Goal: Transaction & Acquisition: Purchase product/service

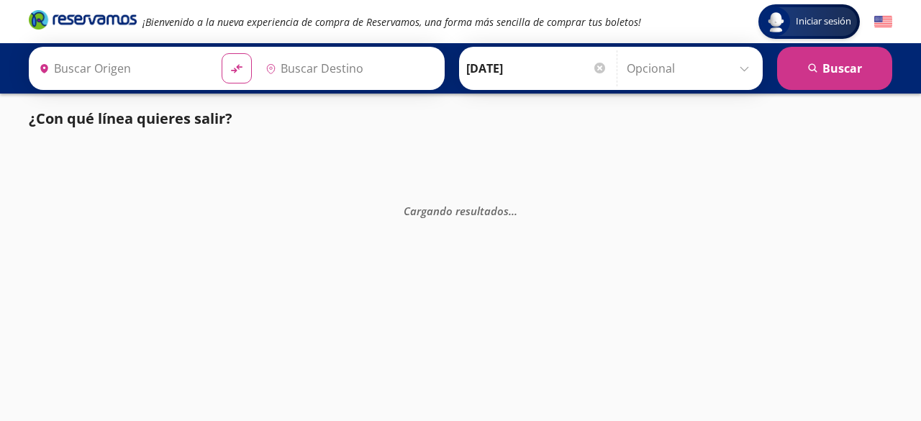
type input "Santiago de Querétaro, Querétaro"
type input "Ciudad de México, Distrito Federal"
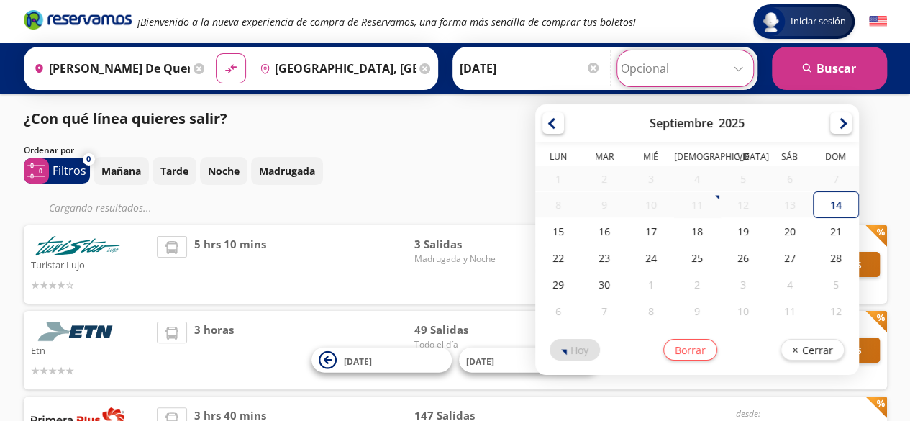
click at [646, 70] on input "Opcional" at bounding box center [685, 68] width 129 height 36
click at [784, 237] on div "20" at bounding box center [790, 231] width 46 height 27
type input "20-Sep-25"
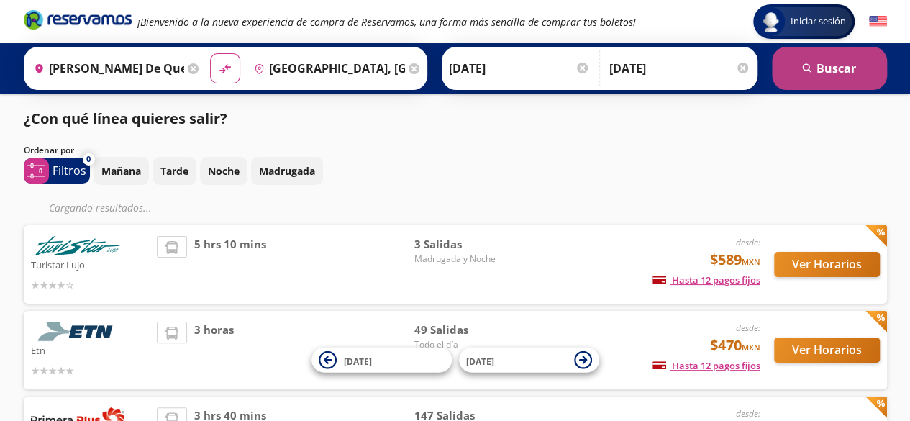
click at [837, 77] on button "search Buscar" at bounding box center [829, 68] width 115 height 43
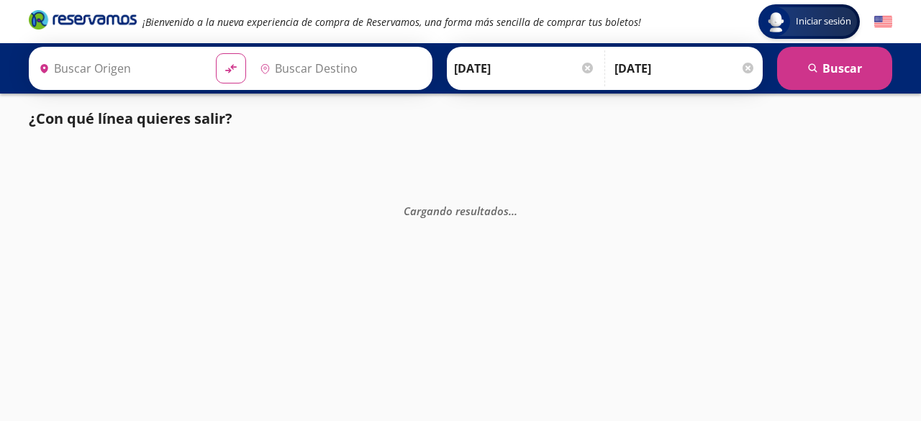
type input "Santiago de Querétaro, Querétaro"
type input "Ciudad de México, Distrito Federal"
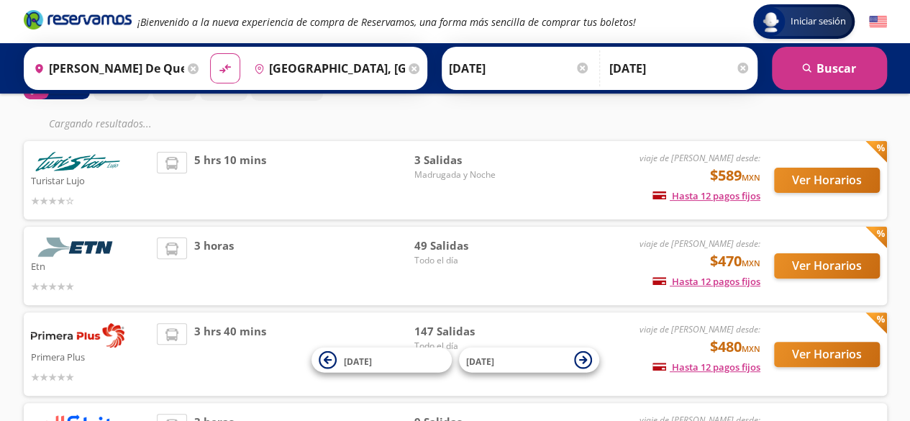
scroll to position [212, 0]
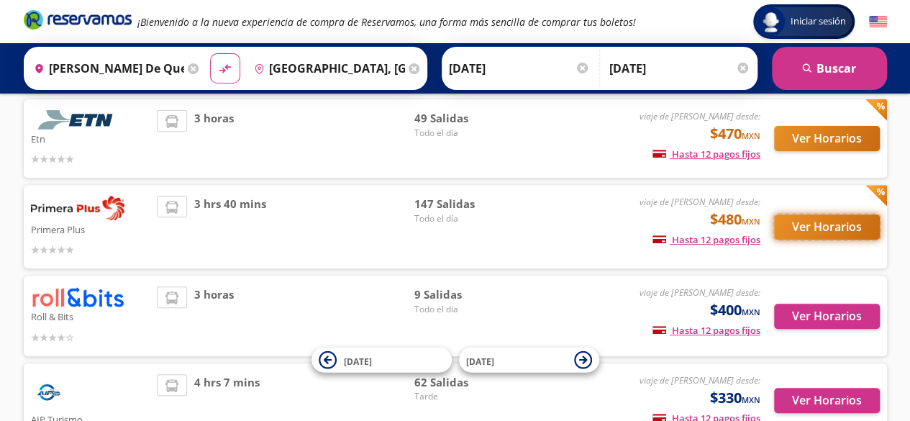
click at [815, 225] on button "Ver Horarios" at bounding box center [827, 226] width 106 height 25
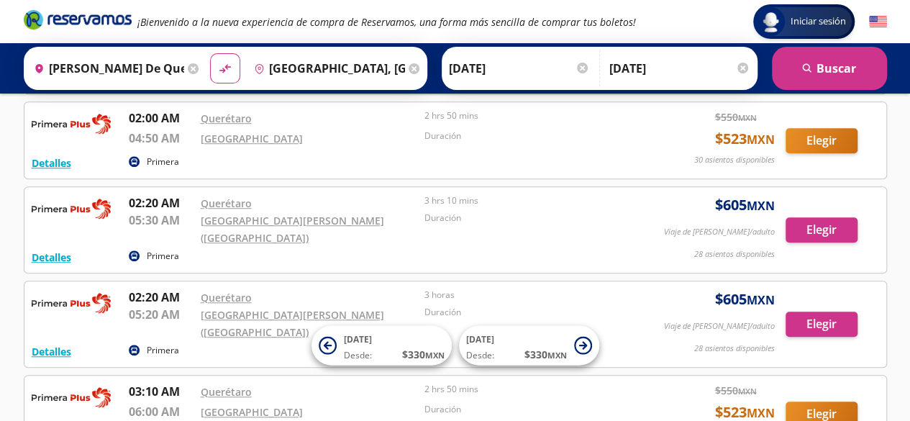
scroll to position [396, 0]
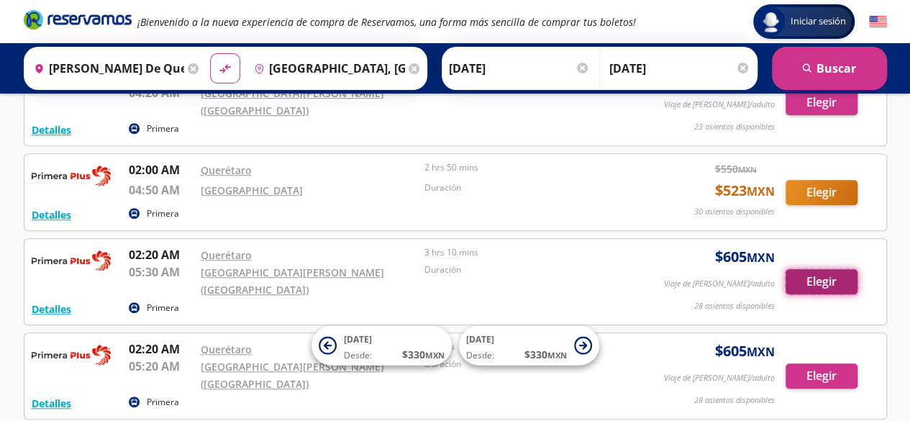
click at [833, 269] on button "Elegir" at bounding box center [822, 281] width 72 height 25
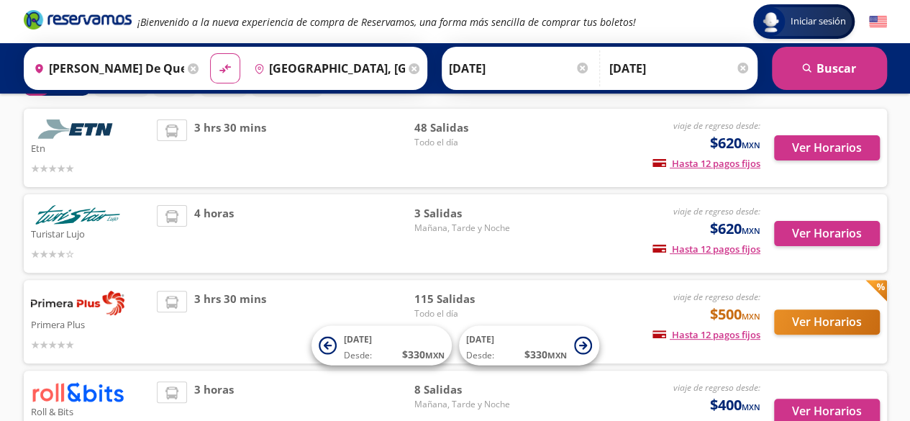
scroll to position [154, 0]
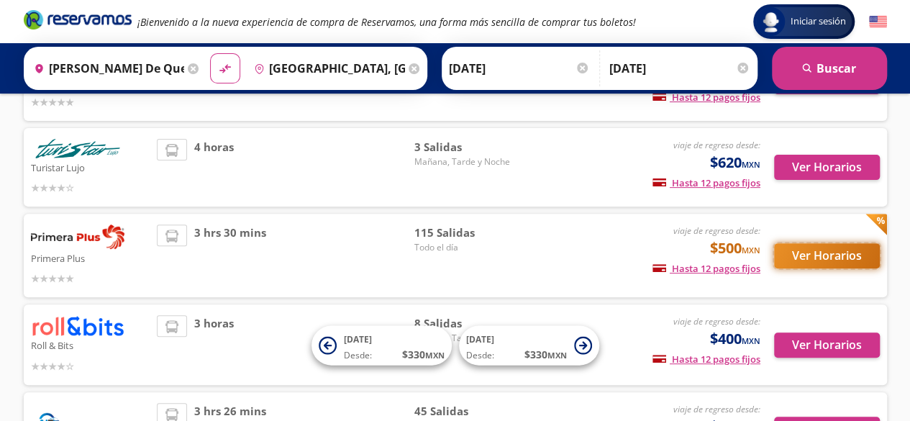
click at [827, 258] on button "Ver Horarios" at bounding box center [827, 255] width 106 height 25
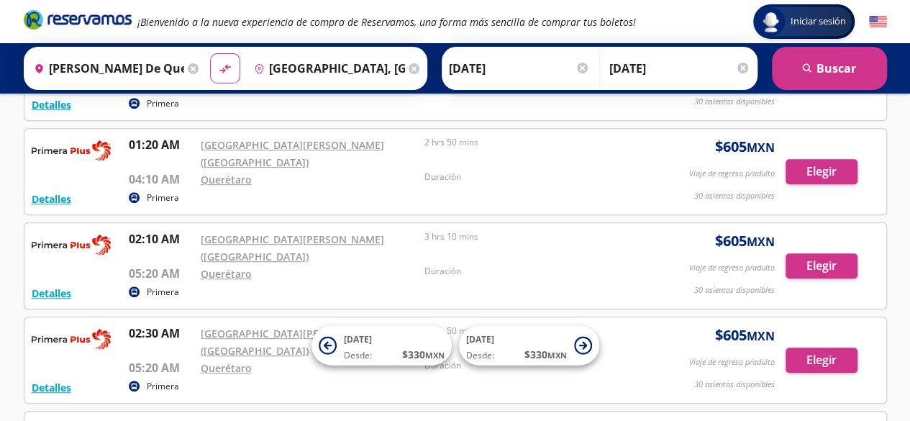
scroll to position [322, 0]
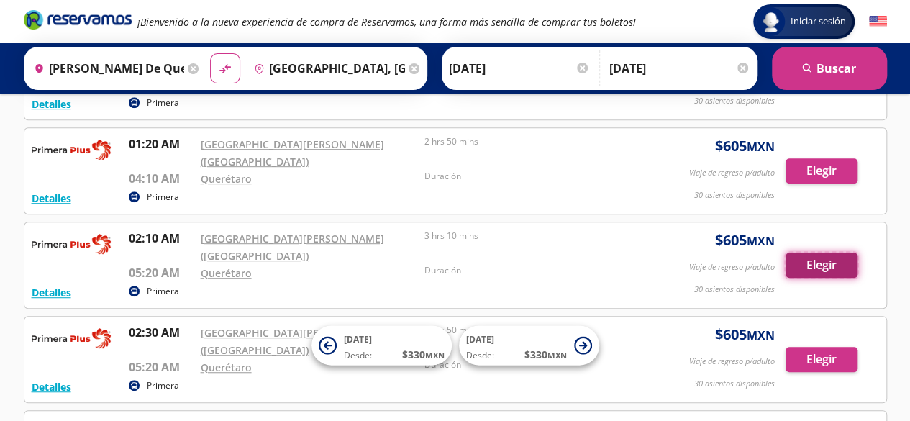
click at [830, 253] on button "Elegir" at bounding box center [822, 265] width 72 height 25
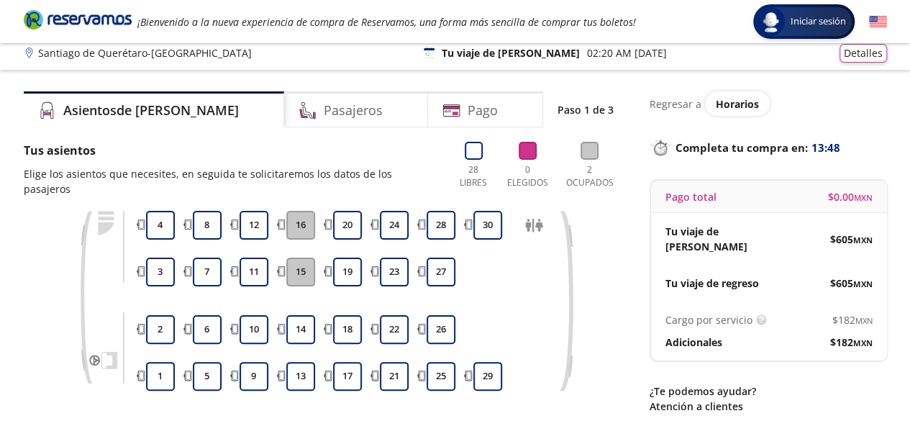
scroll to position [8, 0]
click at [441, 210] on button "28" at bounding box center [441, 224] width 29 height 29
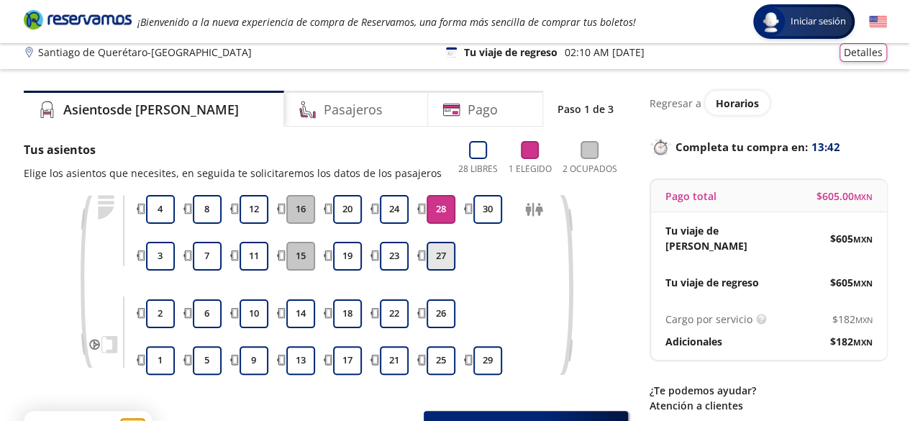
click at [445, 247] on button "27" at bounding box center [441, 256] width 29 height 29
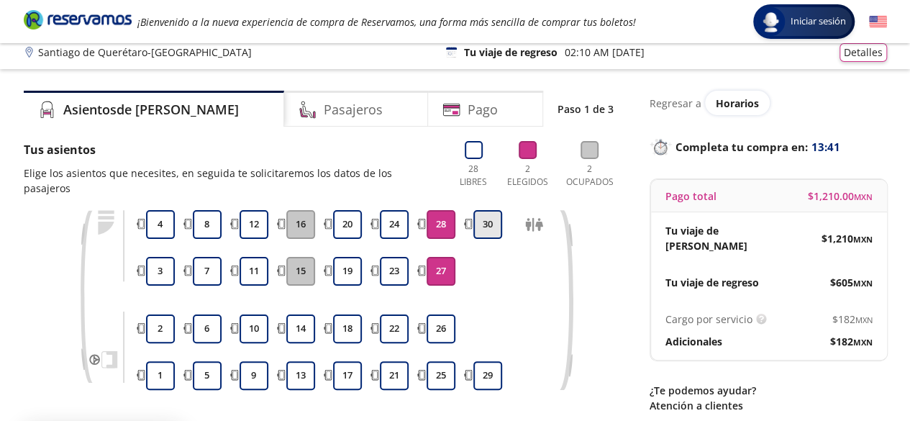
click at [484, 212] on button "30" at bounding box center [487, 224] width 29 height 29
click at [399, 212] on button "24" at bounding box center [394, 224] width 29 height 29
click at [394, 261] on button "23" at bounding box center [394, 271] width 29 height 29
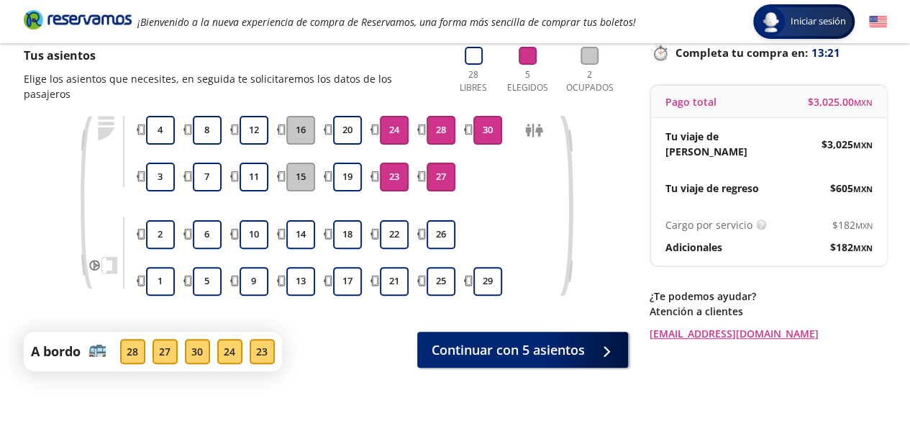
scroll to position [103, 0]
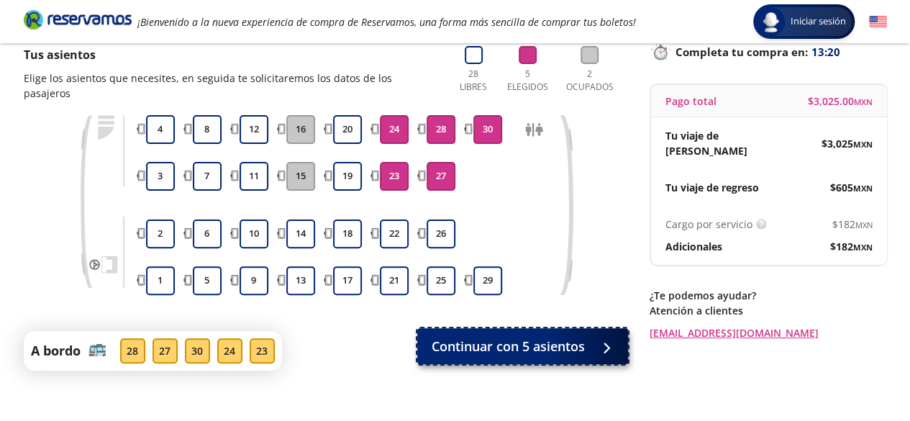
click at [533, 337] on span "Continuar con 5 asientos" at bounding box center [508, 346] width 153 height 19
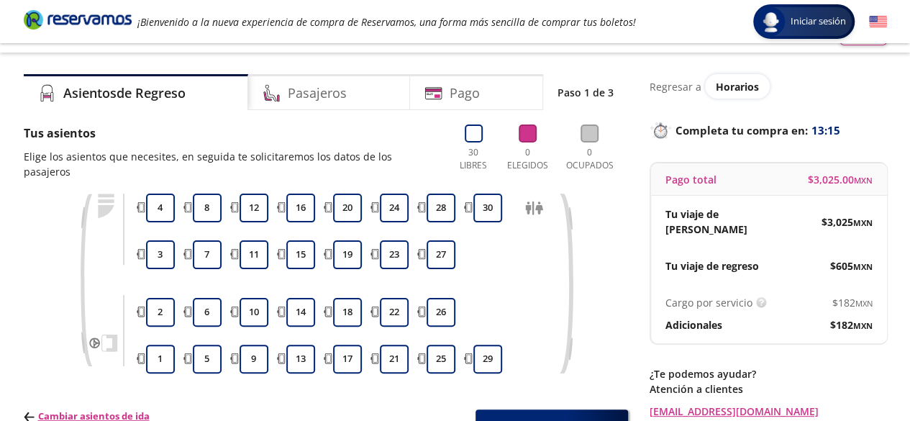
scroll to position [39, 0]
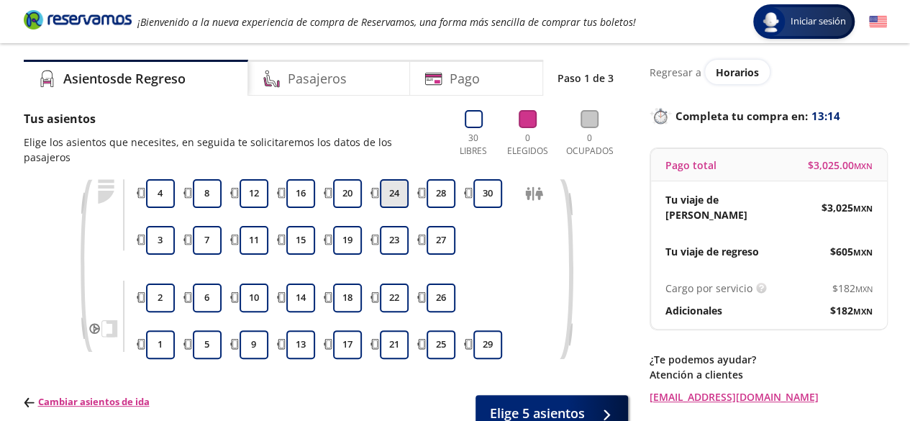
click at [386, 186] on button "24" at bounding box center [394, 193] width 29 height 29
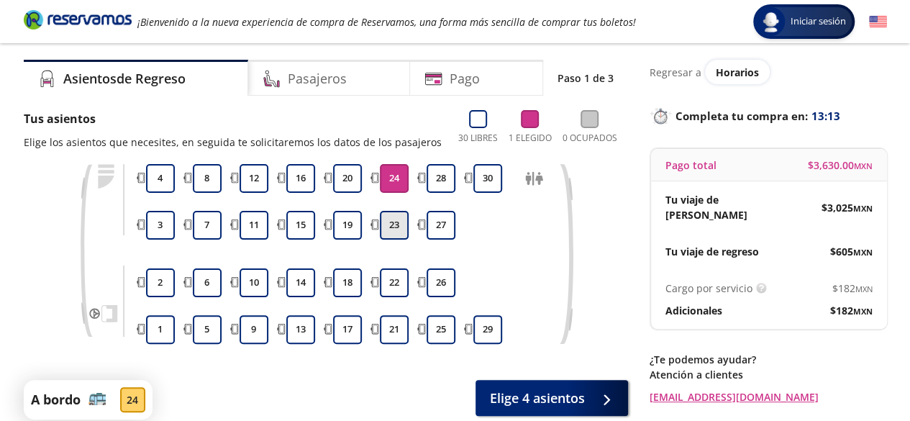
click at [391, 225] on button "23" at bounding box center [394, 225] width 29 height 29
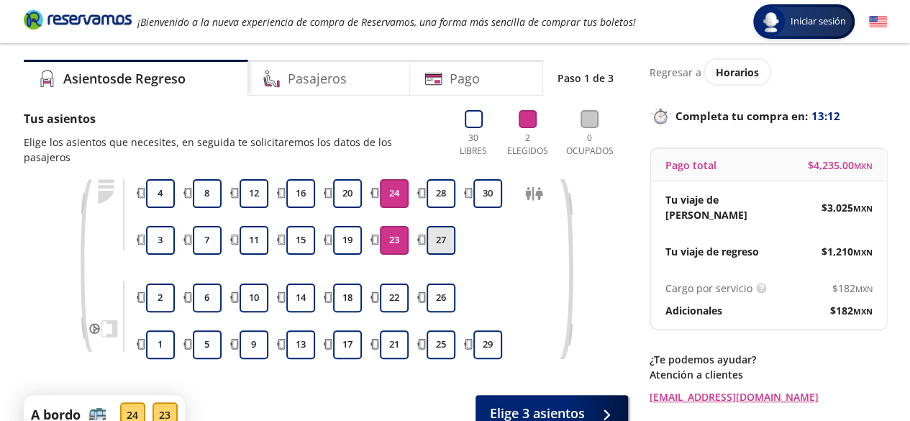
click at [429, 227] on button "27" at bounding box center [441, 240] width 29 height 29
click at [429, 184] on button "28" at bounding box center [441, 193] width 29 height 29
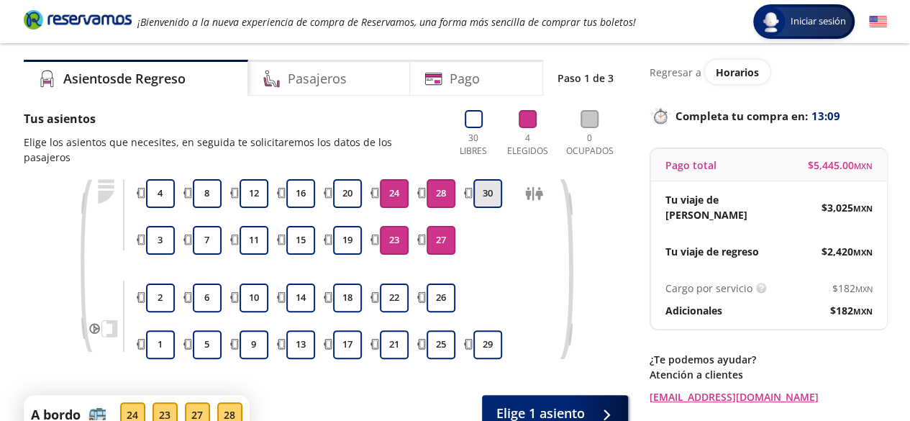
click at [475, 183] on button "30" at bounding box center [487, 193] width 29 height 29
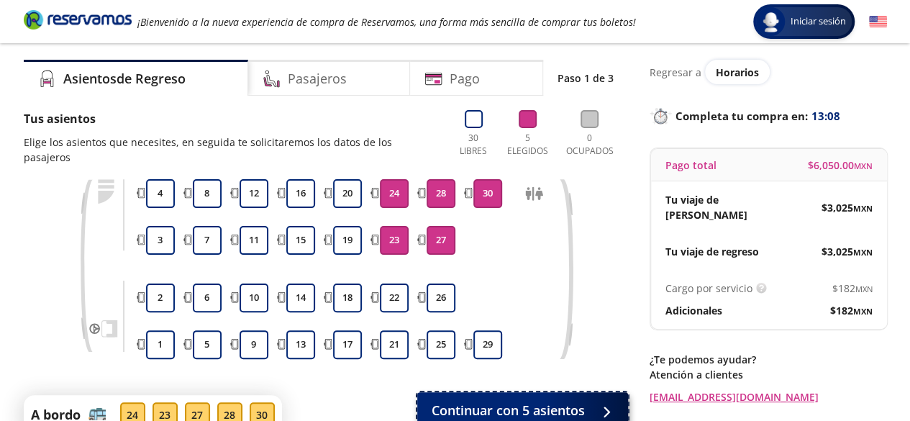
click at [510, 401] on span "Continuar con 5 asientos" at bounding box center [508, 410] width 153 height 19
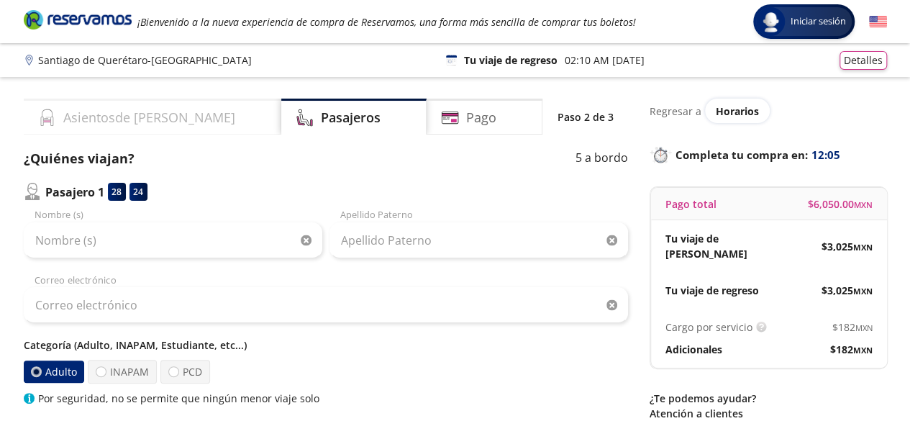
click at [155, 131] on div "Asientos de Ida" at bounding box center [153, 117] width 258 height 36
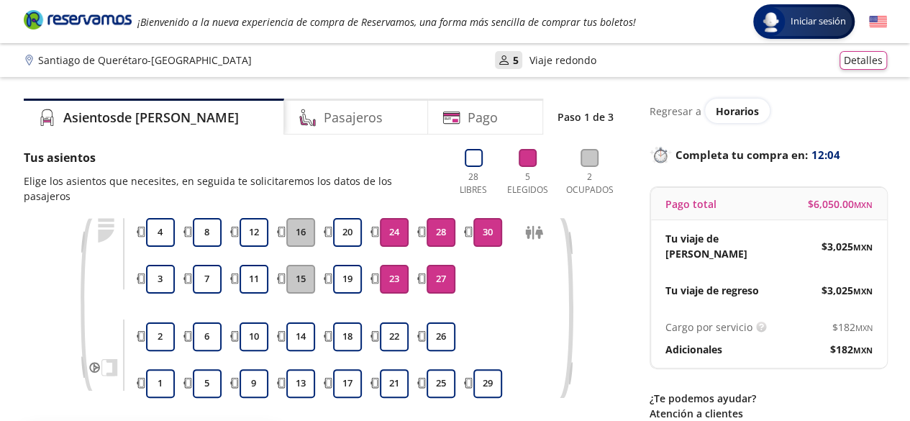
scroll to position [53, 0]
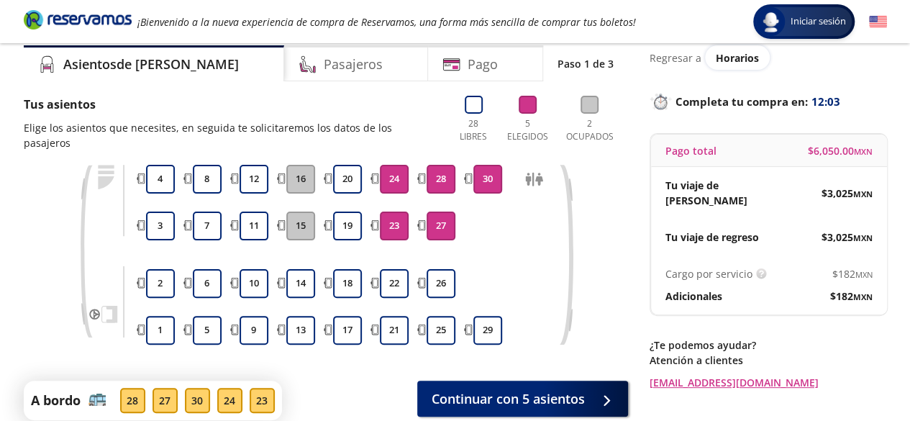
click at [440, 212] on button "27" at bounding box center [441, 226] width 29 height 29
click at [443, 178] on button "28" at bounding box center [441, 179] width 29 height 29
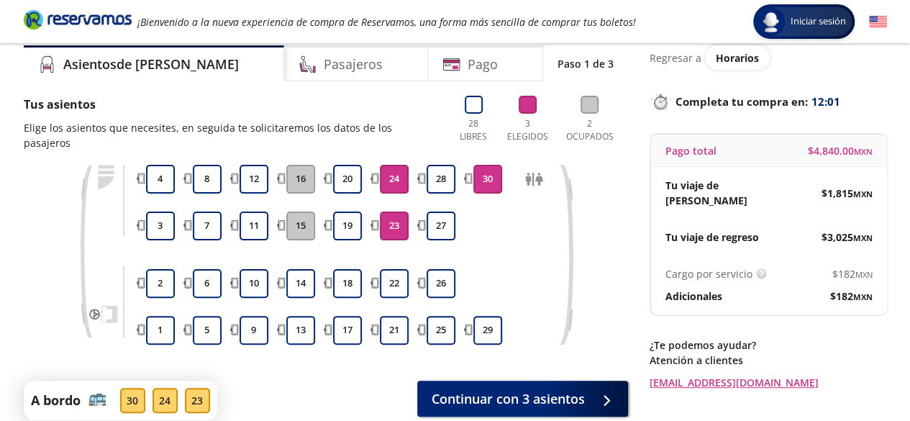
click at [401, 168] on button "24" at bounding box center [394, 179] width 29 height 29
click at [402, 212] on button "23" at bounding box center [394, 226] width 29 height 29
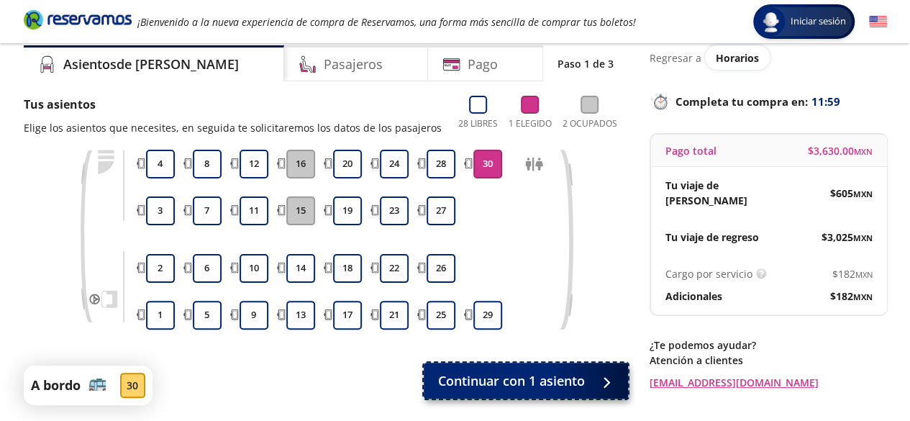
click at [498, 392] on button "Continuar con 1 asiento" at bounding box center [526, 381] width 204 height 36
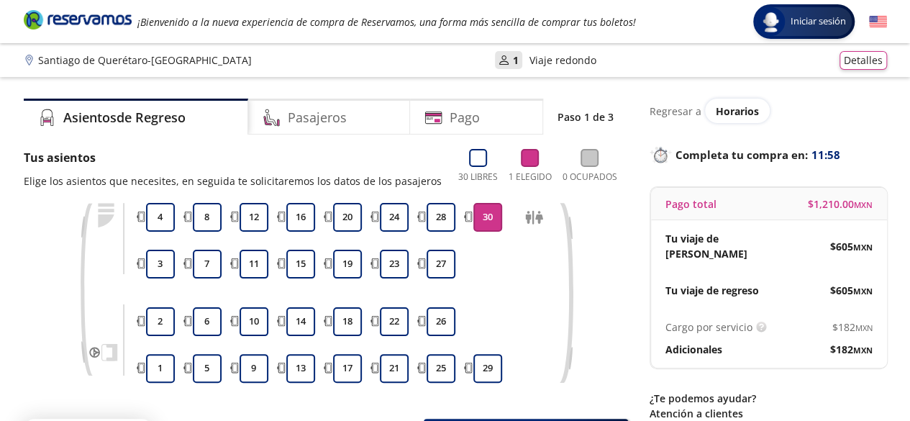
scroll to position [127, 0]
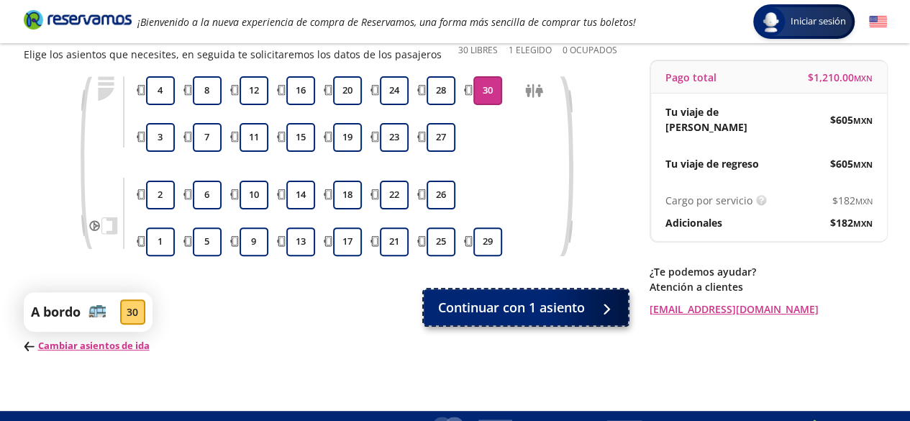
click at [466, 300] on span "Continuar con 1 asiento" at bounding box center [511, 307] width 147 height 19
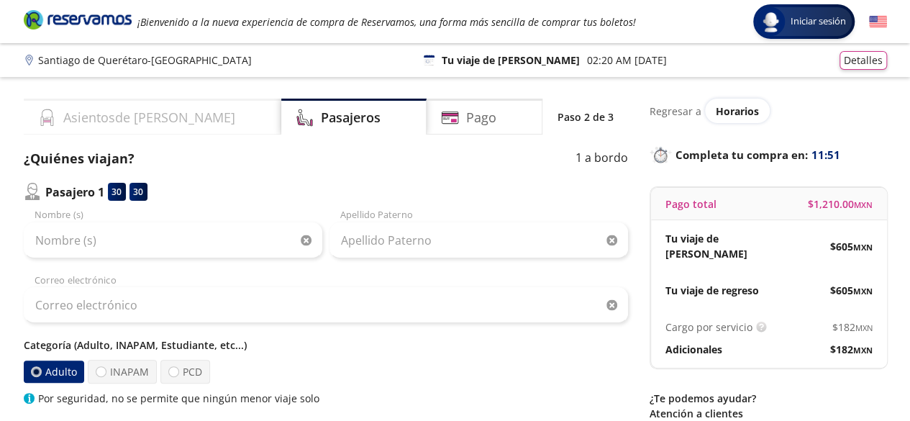
click at [127, 106] on div "Asientos de Ida" at bounding box center [153, 117] width 258 height 36
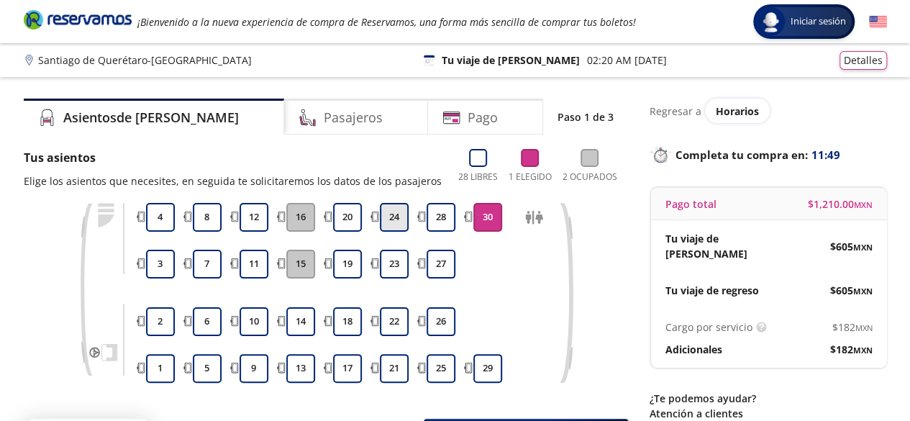
click at [397, 218] on button "24" at bounding box center [394, 217] width 29 height 29
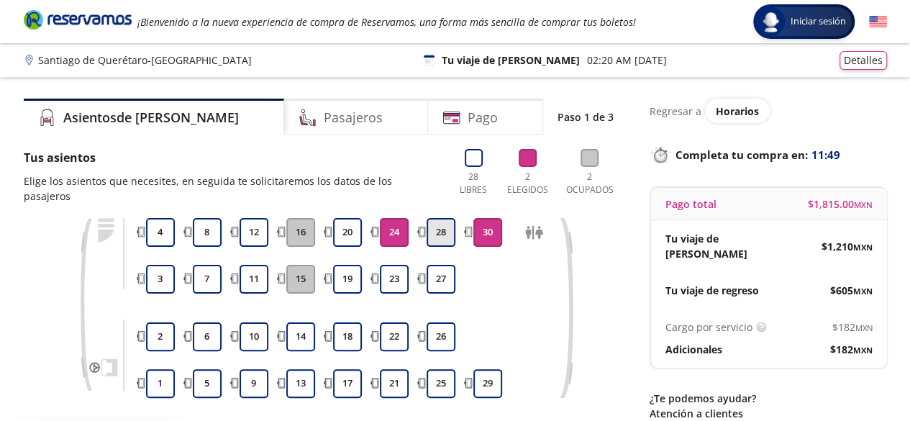
click at [427, 220] on button "28" at bounding box center [441, 232] width 29 height 29
click at [439, 276] on button "27" at bounding box center [441, 279] width 29 height 29
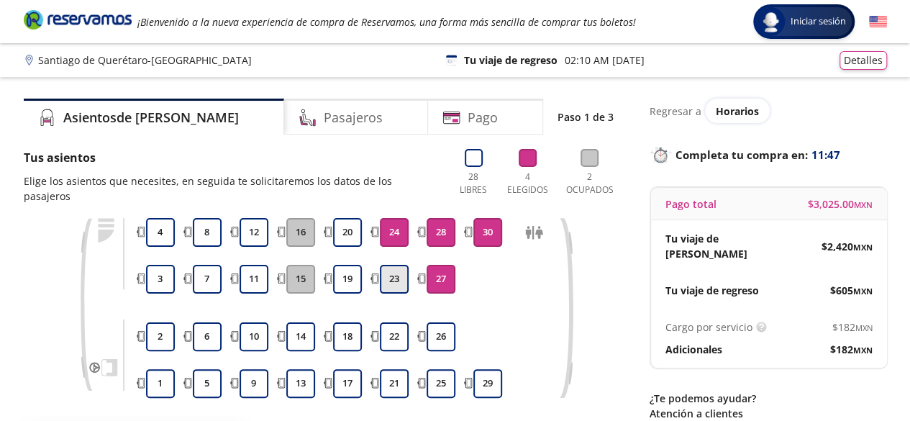
click at [404, 265] on button "23" at bounding box center [394, 279] width 29 height 29
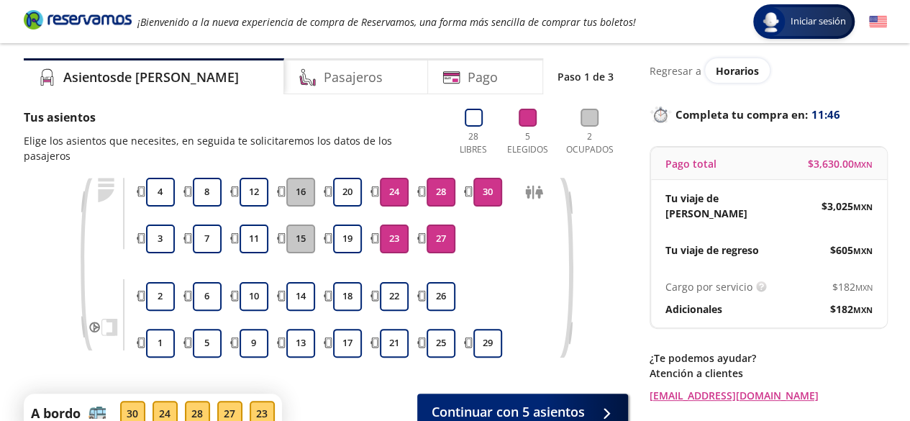
scroll to position [42, 0]
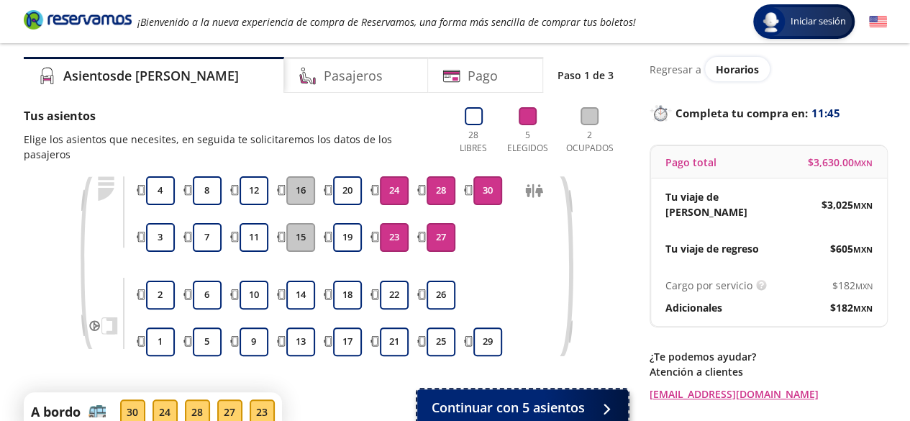
click at [518, 398] on span "Continuar con 5 asientos" at bounding box center [508, 407] width 153 height 19
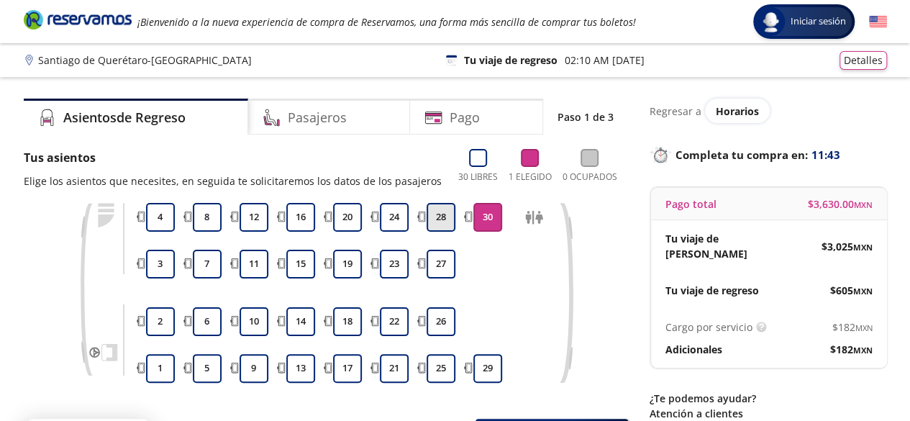
click at [447, 220] on button "28" at bounding box center [441, 217] width 29 height 29
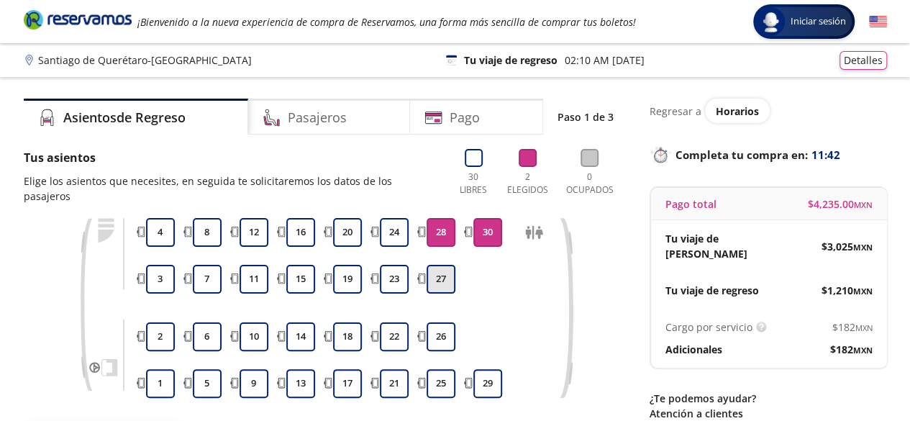
click at [436, 265] on button "27" at bounding box center [441, 279] width 29 height 29
click at [396, 265] on button "23" at bounding box center [394, 279] width 29 height 29
click at [391, 218] on button "24" at bounding box center [394, 232] width 29 height 29
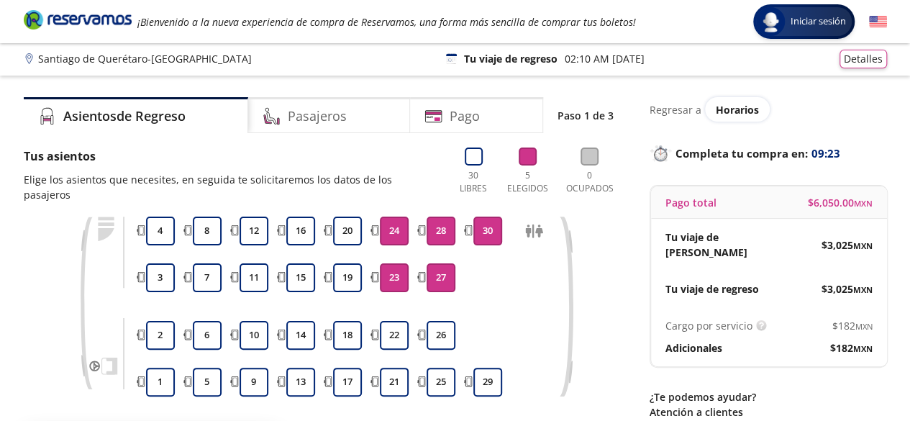
scroll to position [98, 0]
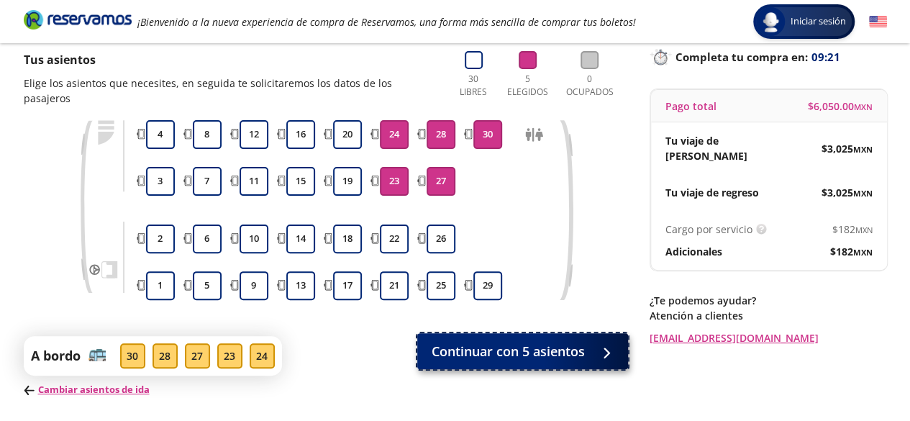
click at [509, 350] on button "Continuar con 5 asientos" at bounding box center [522, 351] width 211 height 36
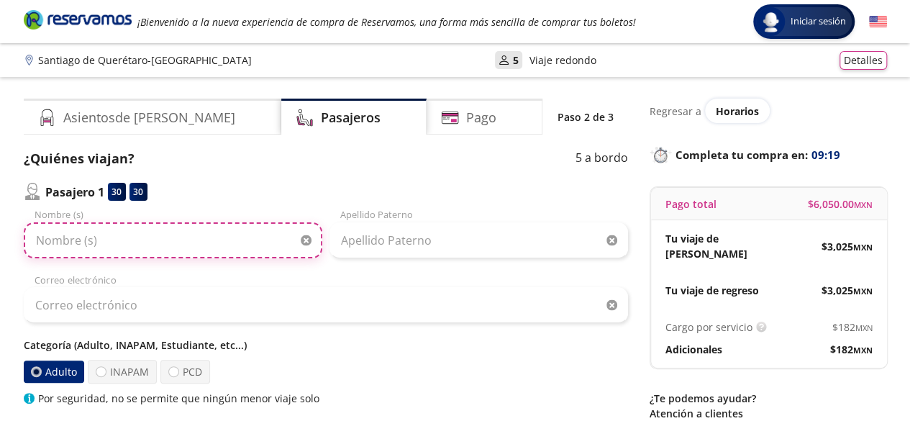
click at [261, 232] on input "Nombre (s)" at bounding box center [173, 240] width 299 height 36
type input "Manex"
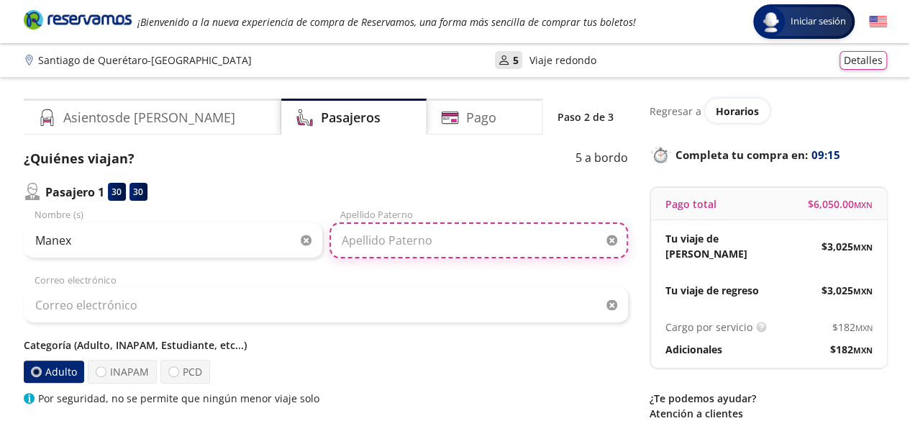
type input "Apaolaza Barandiaran"
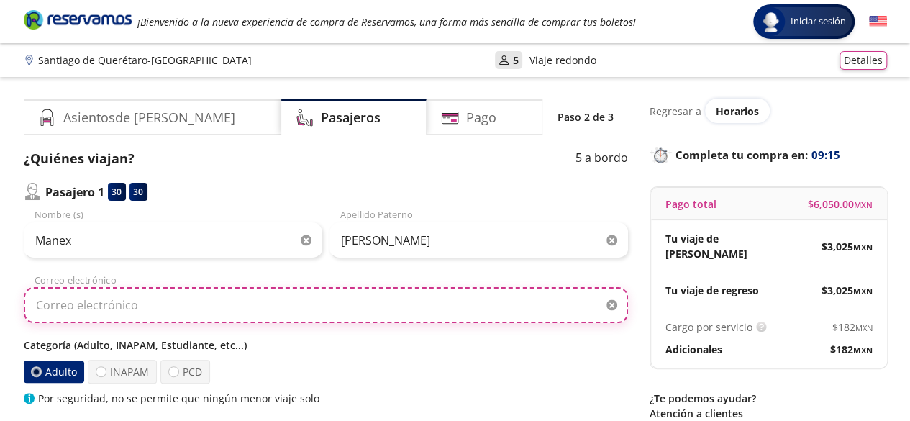
type input "apaolazam@gmail.com"
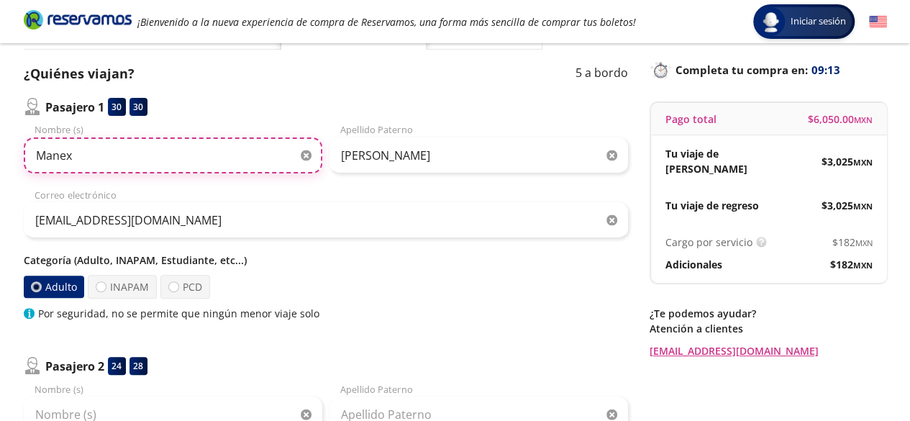
scroll to position [229, 0]
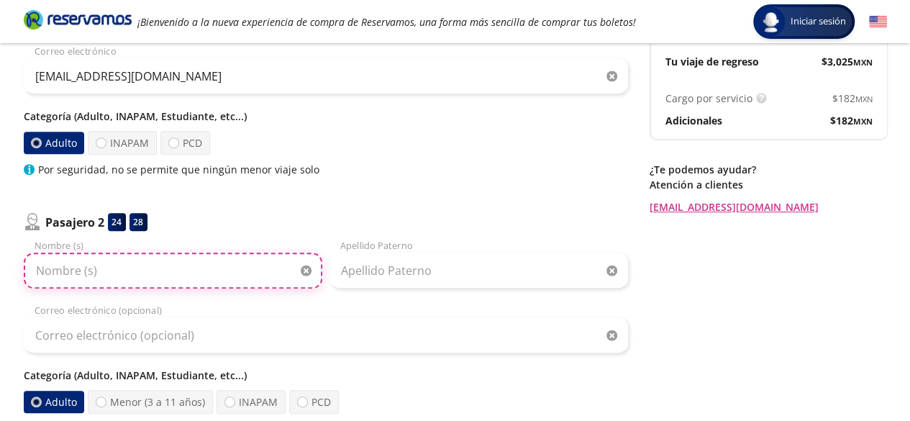
click at [147, 258] on input "Nombre (s)" at bounding box center [173, 271] width 299 height 36
type input "u"
type input "Unai"
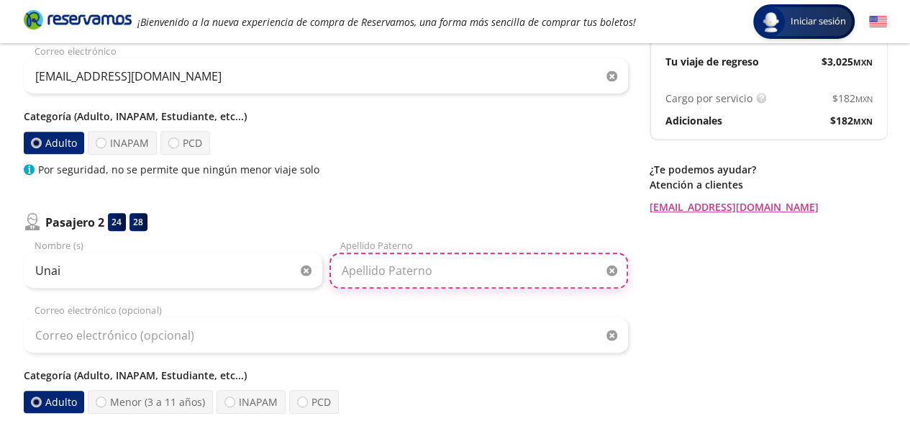
click at [354, 273] on input "Apellido Paterno" at bounding box center [479, 271] width 299 height 36
type input "Diaz Carrillo"
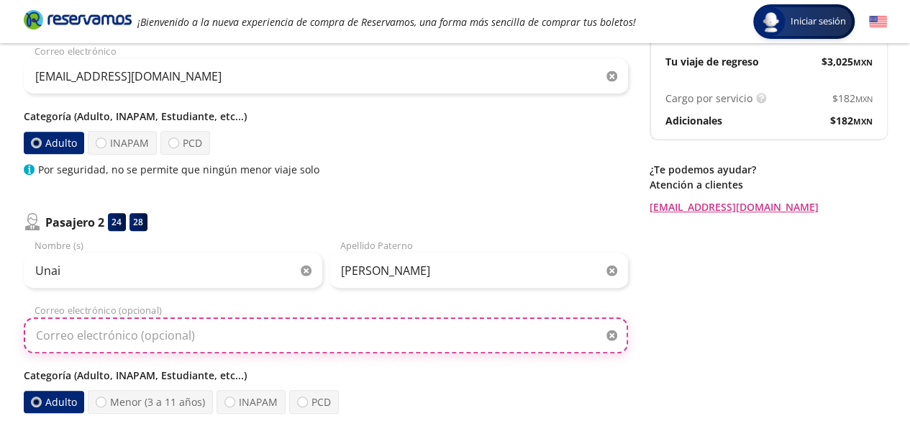
click at [271, 330] on input "Correo electrónico (opcional)" at bounding box center [326, 335] width 604 height 36
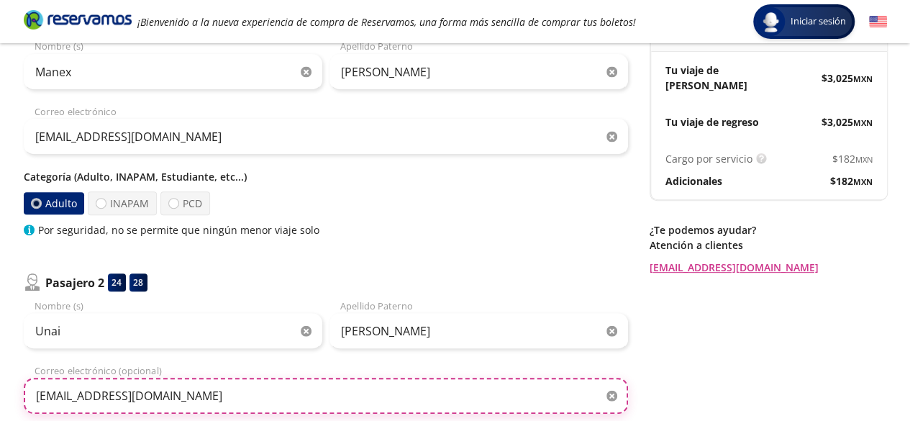
scroll to position [117, 0]
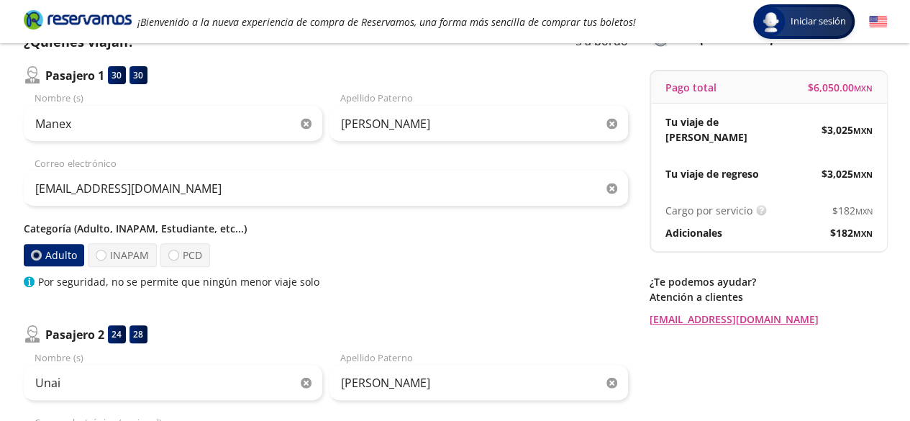
type input "unaidc8@gmail.com"
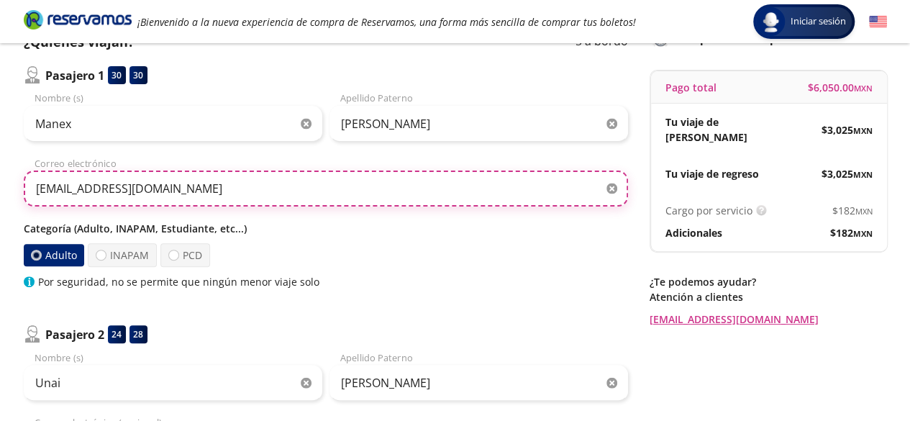
click at [240, 178] on input "apaolazam@gmail.com" at bounding box center [326, 189] width 604 height 36
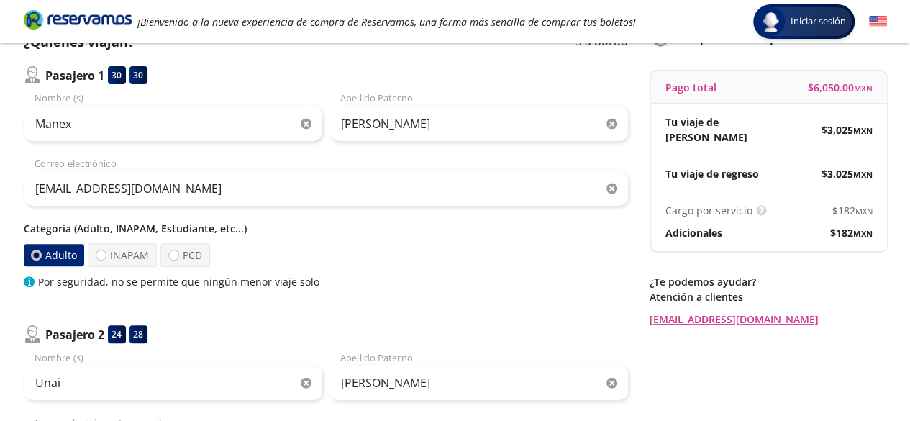
click at [319, 240] on div "Categoría (Adulto, INAPAM, Estudiante, etc...) Adulto INAPAM PCD Por seguridad,…" at bounding box center [326, 255] width 604 height 68
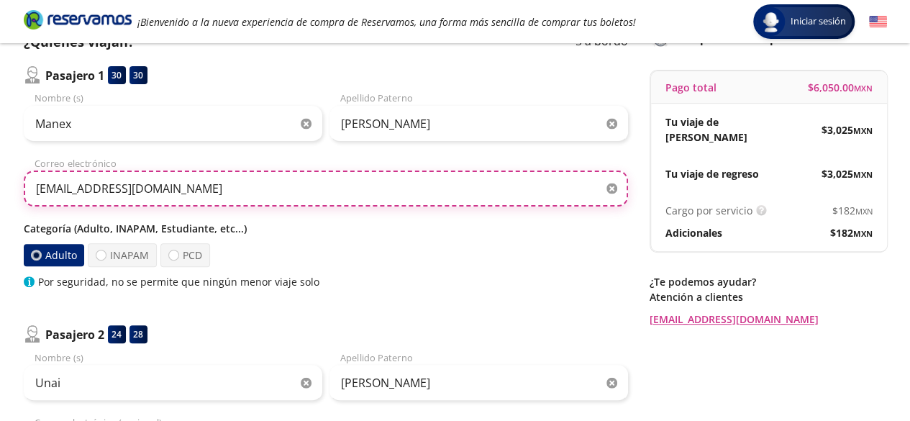
click at [272, 194] on input "apaolazam@gmail.com" at bounding box center [326, 189] width 604 height 36
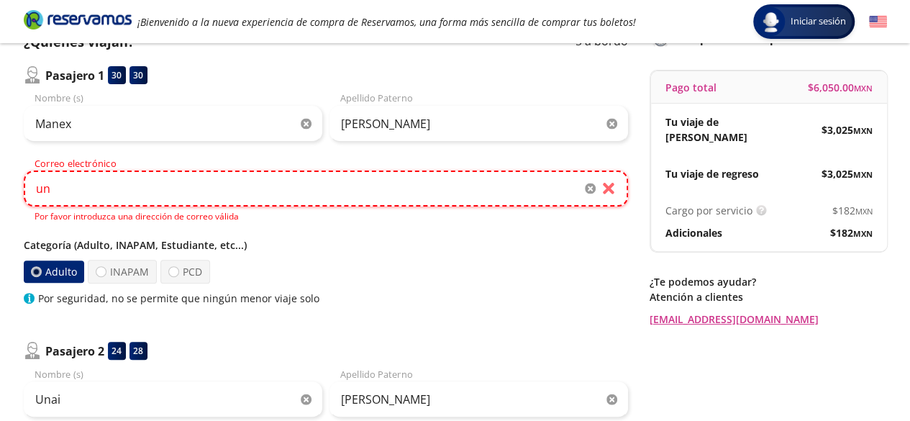
type input "u"
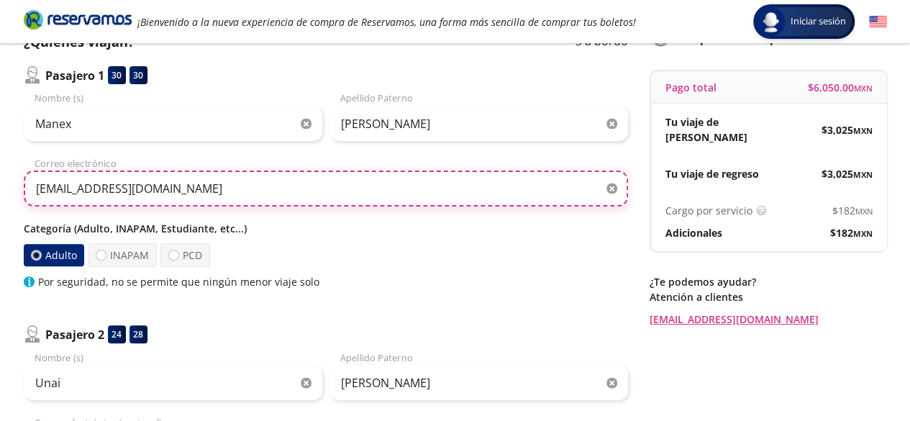
scroll to position [257, 0]
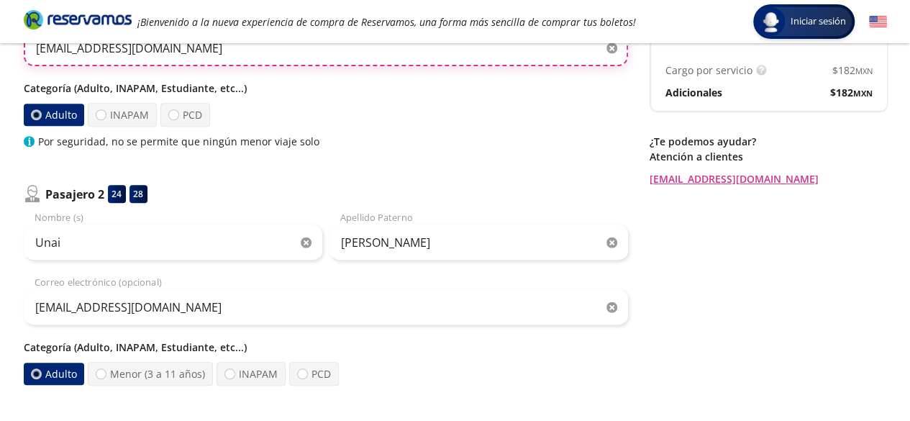
type input "manexapaolaza@gmail.com"
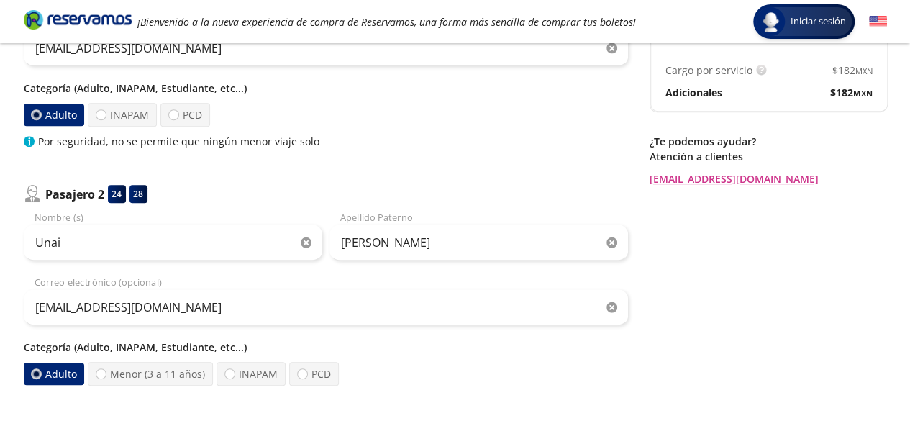
click at [373, 120] on div "Adulto INAPAM PCD" at bounding box center [326, 115] width 604 height 24
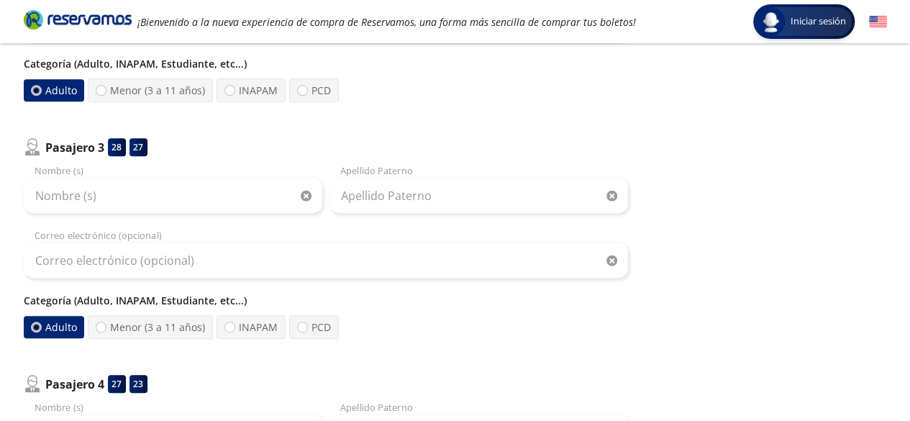
scroll to position [541, 0]
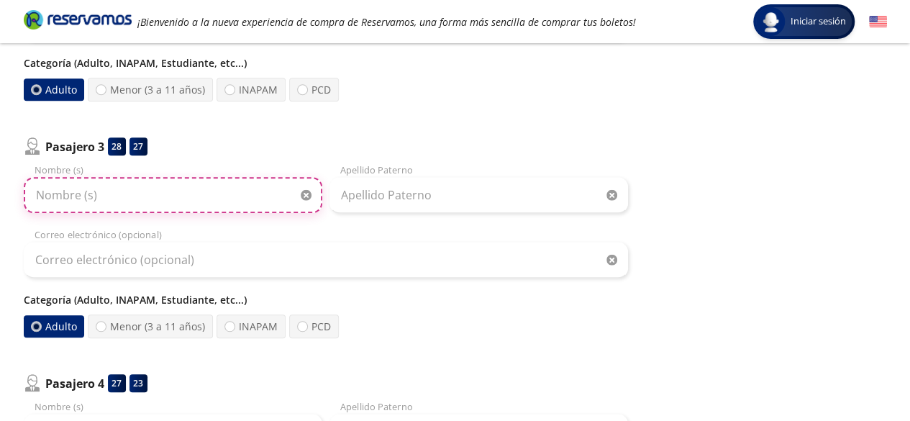
click at [195, 186] on input "Nombre (s)" at bounding box center [173, 195] width 299 height 36
type input "Aimar"
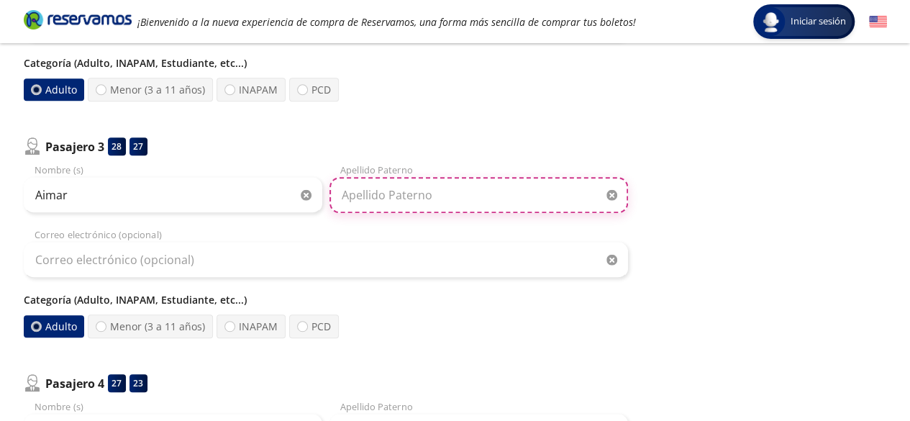
click at [383, 198] on input "Apellido Paterno" at bounding box center [479, 195] width 299 height 36
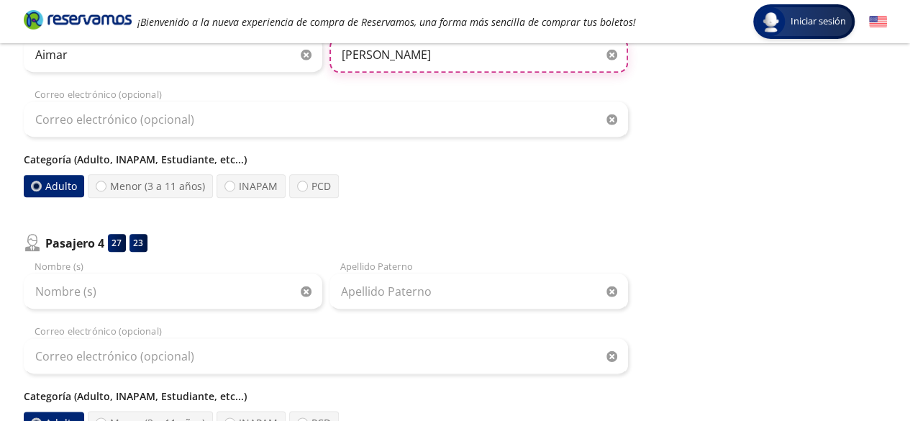
scroll to position [683, 0]
type input "Pascal Fernandez"
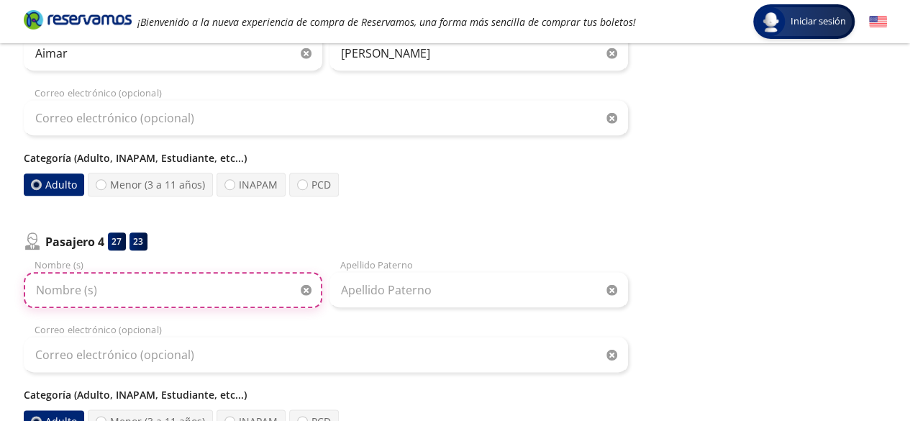
click at [184, 283] on input "Nombre (s)" at bounding box center [173, 290] width 299 height 36
type input "Marina"
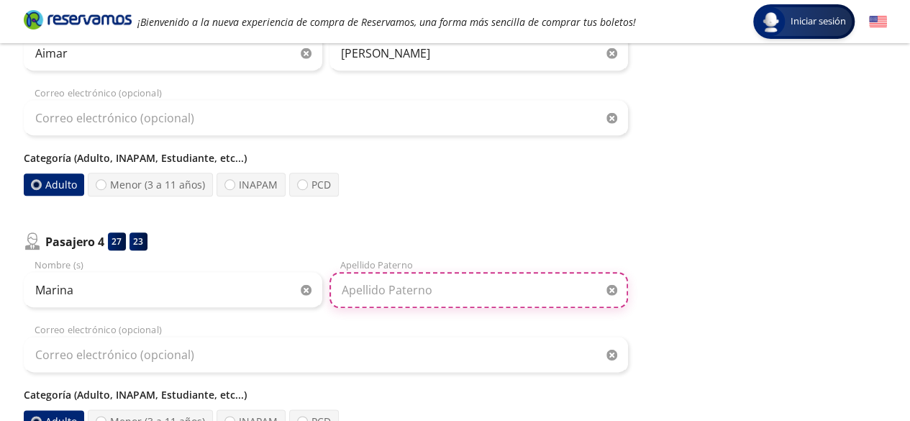
click at [394, 298] on input "Apellido Paterno" at bounding box center [479, 290] width 299 height 36
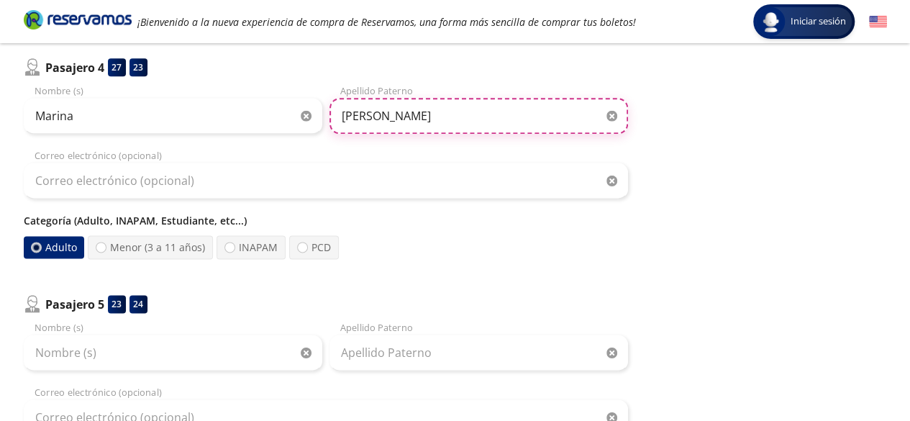
scroll to position [885, 0]
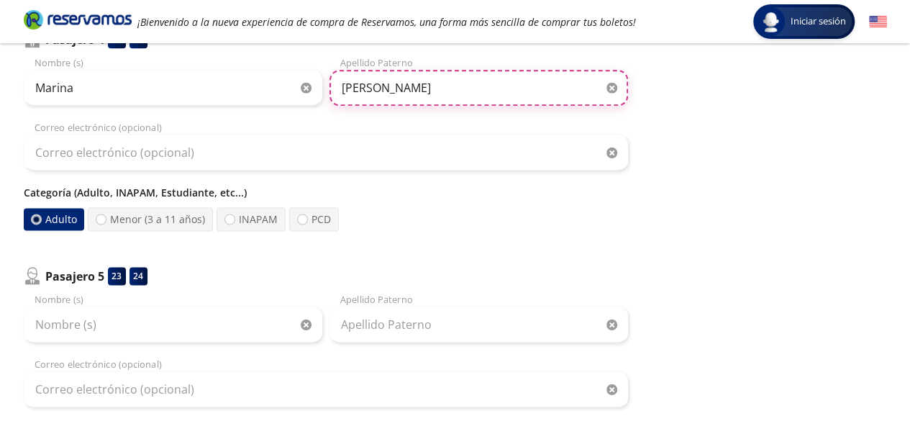
type input "Martinez Palacios"
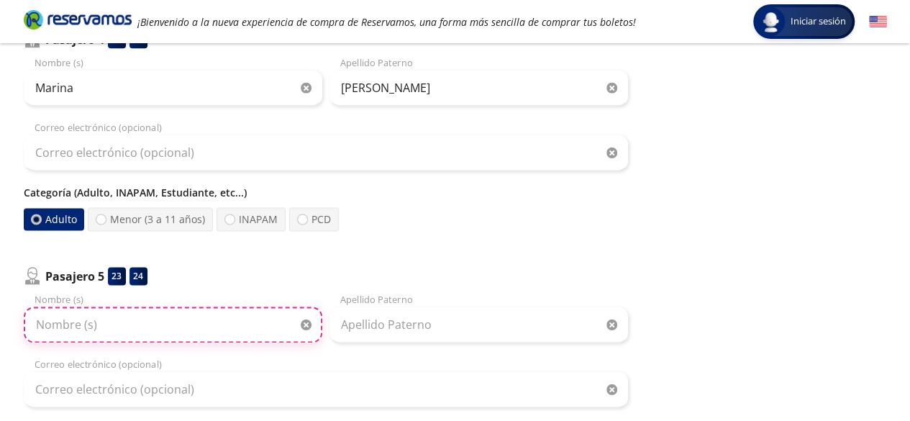
click at [152, 313] on input "Nombre (s)" at bounding box center [173, 325] width 299 height 36
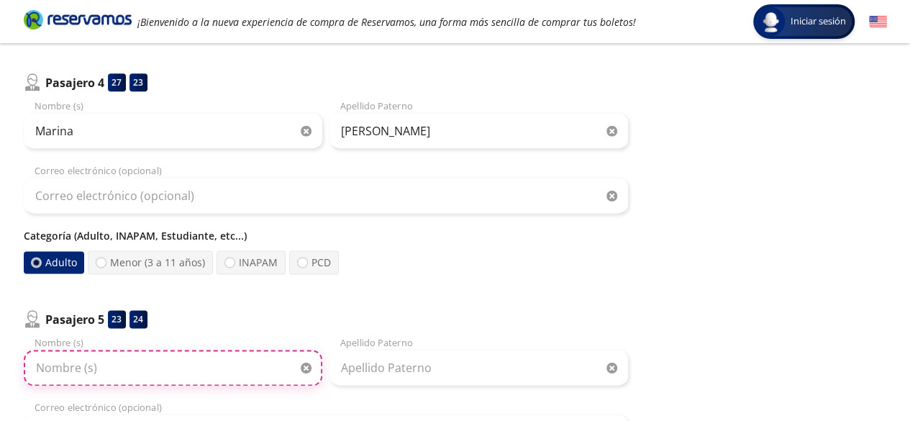
scroll to position [903, 0]
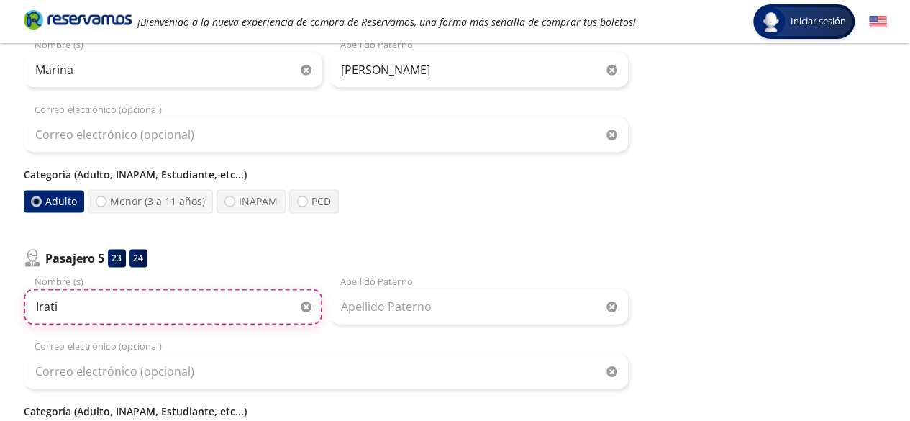
type input "Irati"
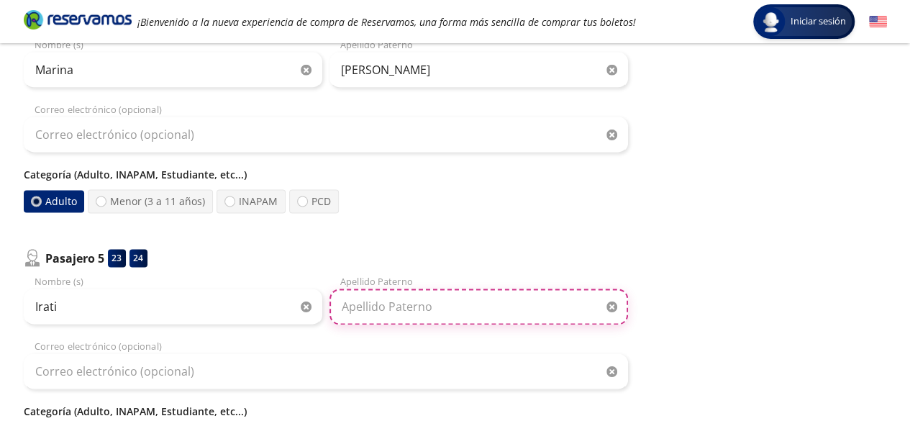
click at [417, 306] on input "Apellido Paterno" at bounding box center [479, 307] width 299 height 36
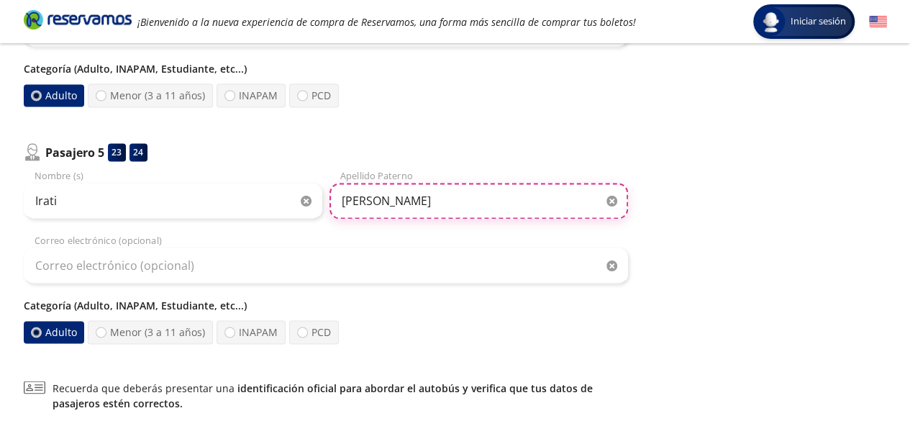
scroll to position [960, 0]
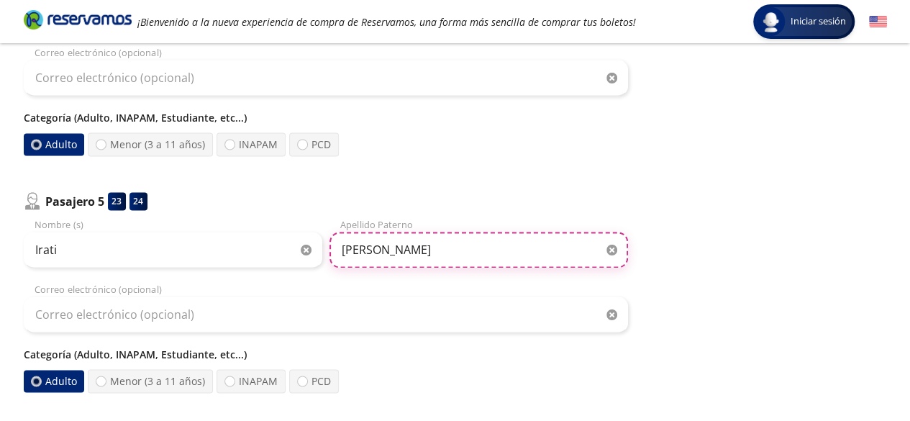
type input "Soto Lerena"
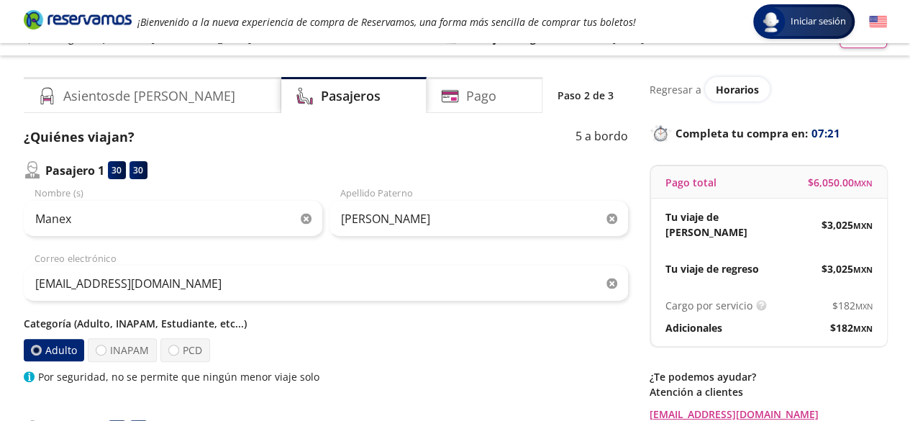
scroll to position [0, 0]
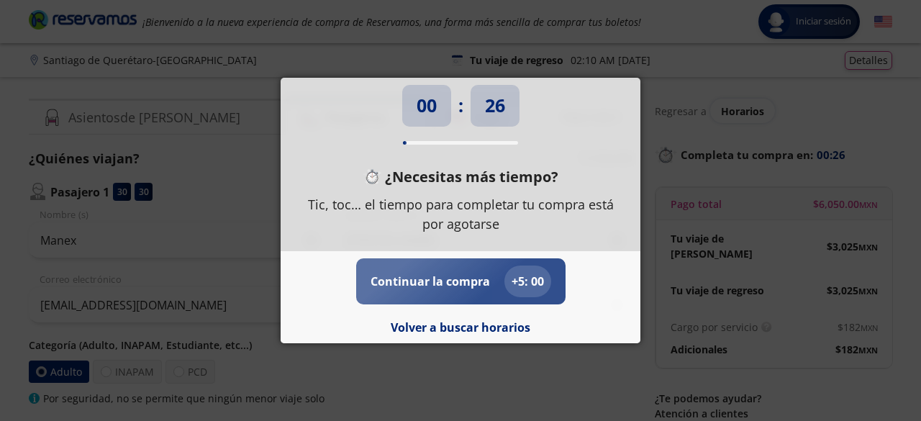
click at [532, 274] on p "+ 5 : 00" at bounding box center [528, 281] width 32 height 17
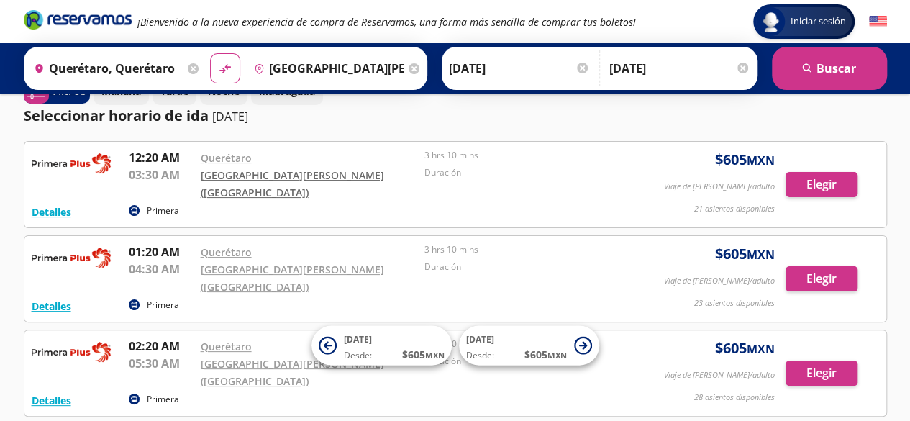
scroll to position [30, 0]
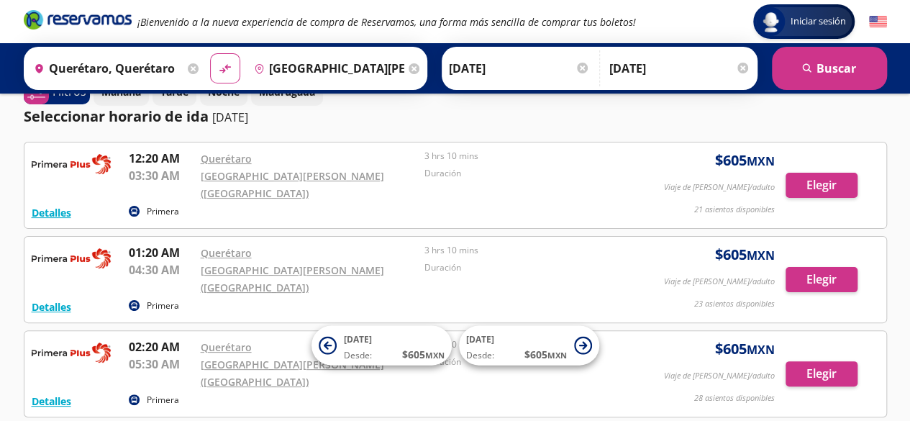
click at [489, 77] on input "[DATE]" at bounding box center [519, 68] width 141 height 36
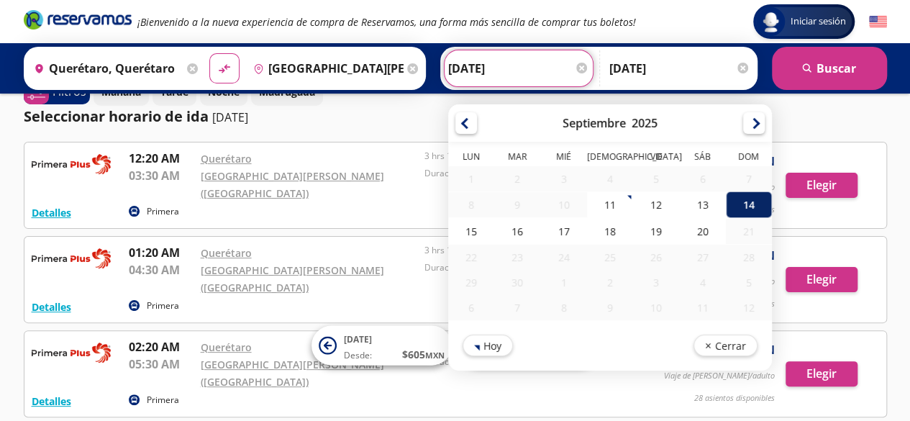
click at [750, 211] on div "14" at bounding box center [748, 204] width 46 height 27
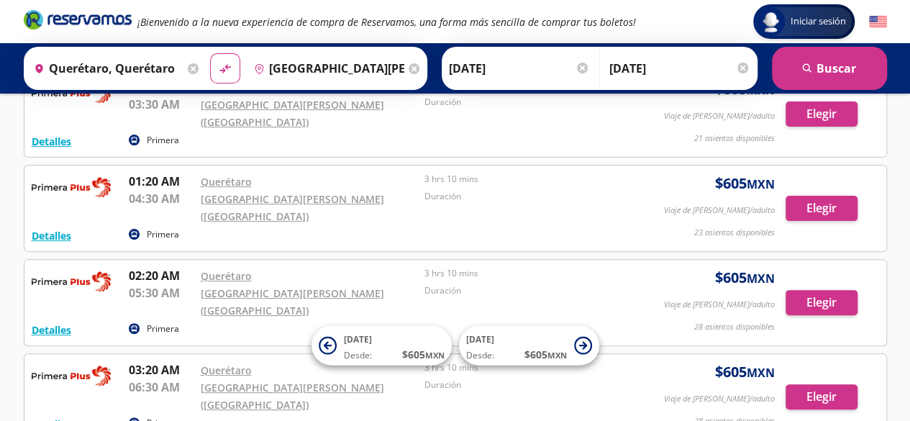
scroll to position [102, 0]
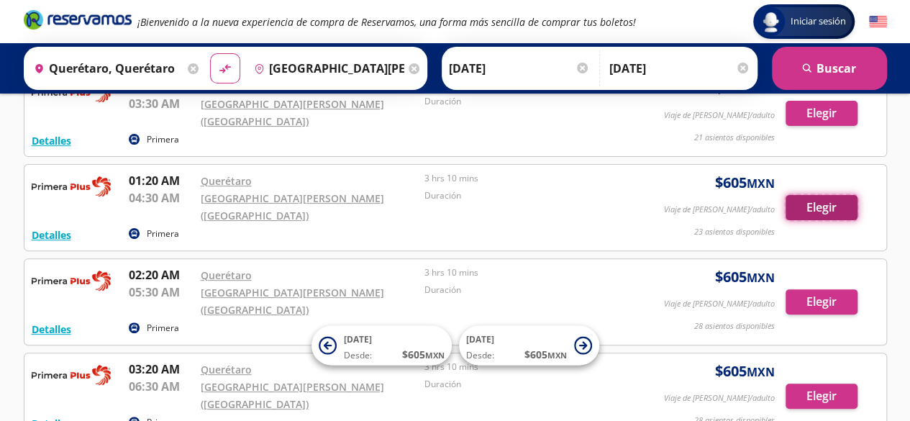
click at [835, 195] on button "Elegir" at bounding box center [822, 207] width 72 height 25
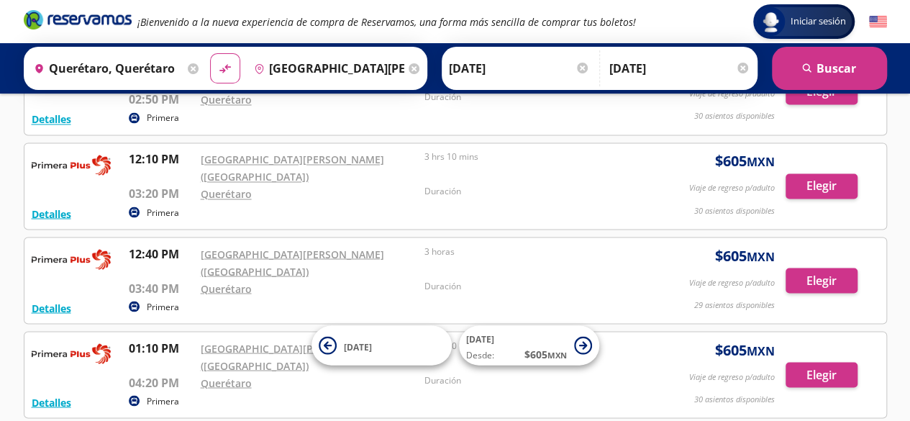
scroll to position [1156, 0]
click at [741, 71] on div at bounding box center [743, 68] width 11 height 11
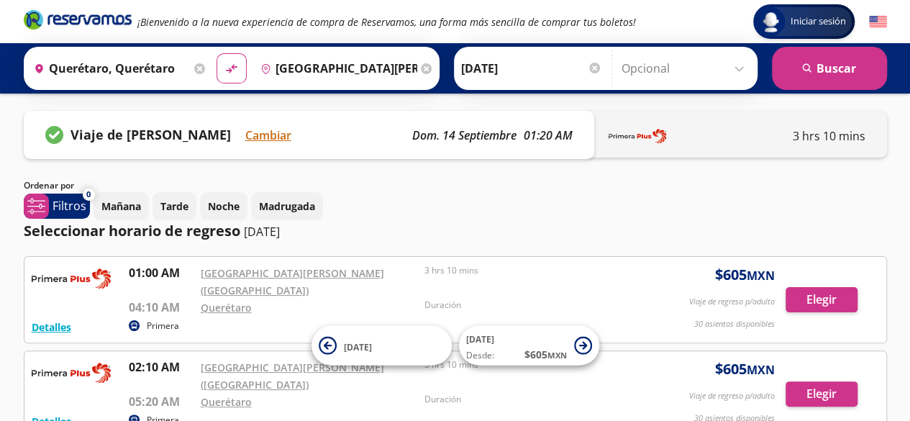
scroll to position [0, 0]
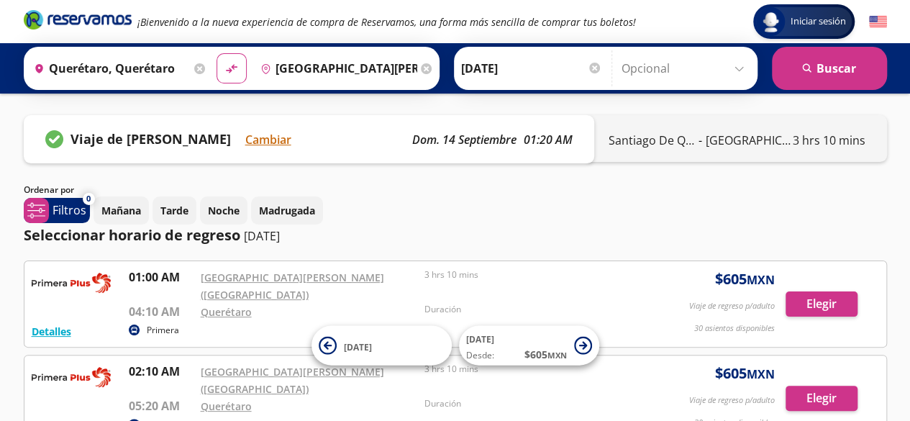
click at [343, 149] on div "Viaje de ida seleccionado Cambiar dom. 14 septiembre 01:20 AM" at bounding box center [309, 139] width 571 height 48
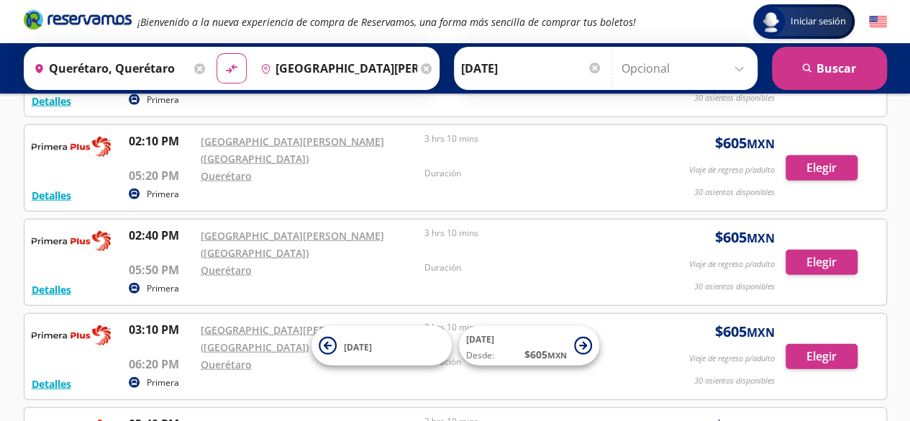
scroll to position [1182, 0]
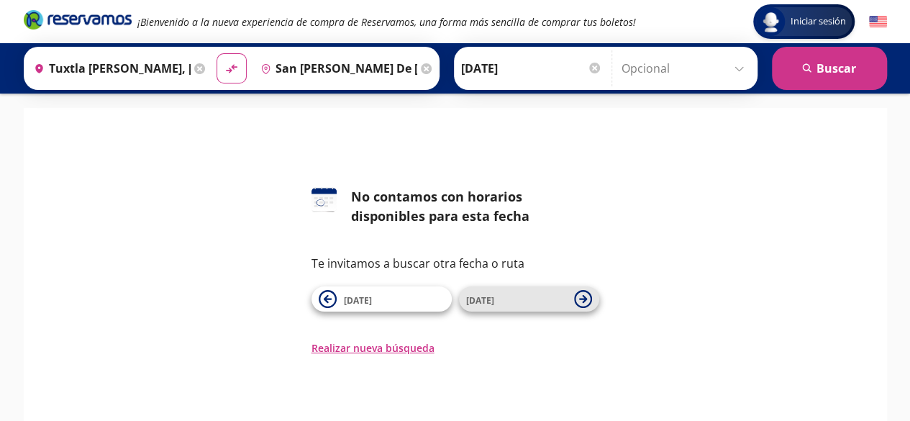
click at [481, 297] on span "[DATE]" at bounding box center [480, 300] width 28 height 12
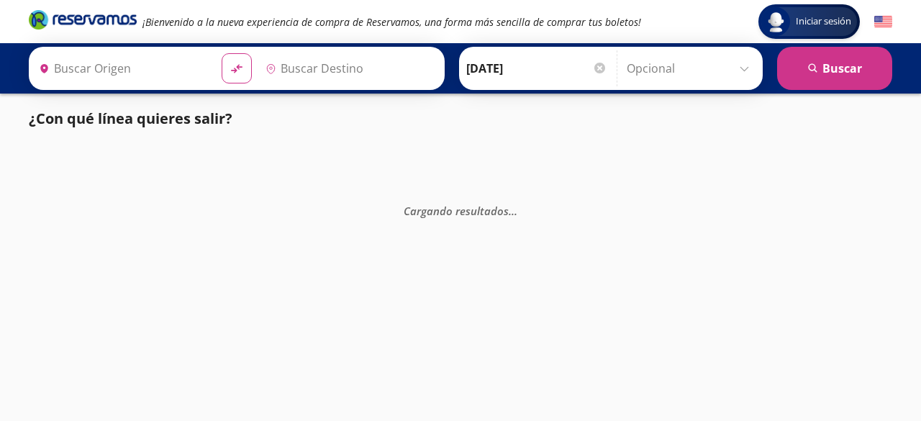
type input "San [PERSON_NAME] de [GEOGRAPHIC_DATA][PERSON_NAME], [GEOGRAPHIC_DATA]"
type input "Tuxtla [PERSON_NAME], [GEOGRAPHIC_DATA]"
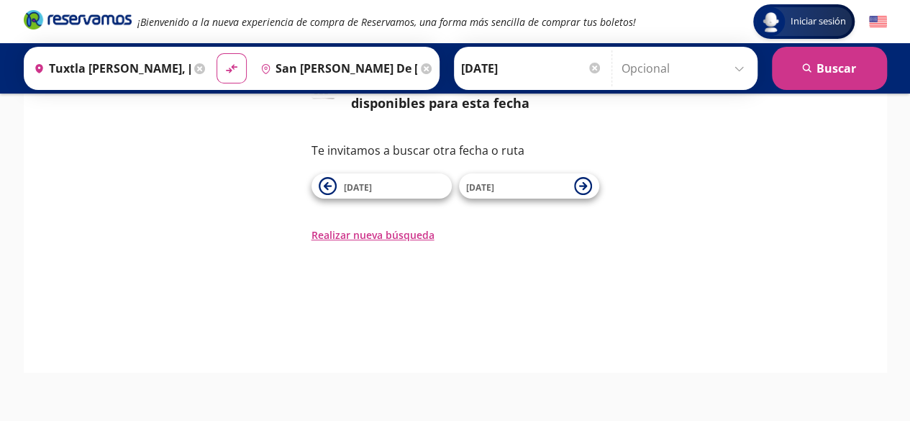
scroll to position [115, 0]
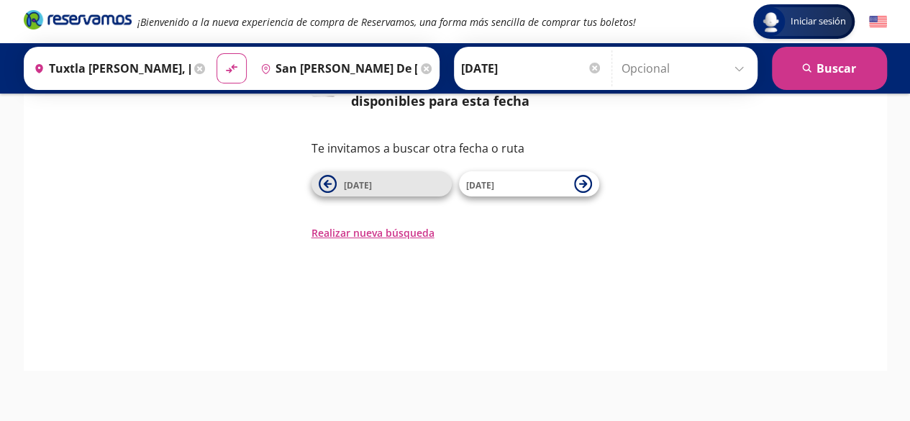
click at [368, 192] on button "[DATE]" at bounding box center [382, 183] width 140 height 25
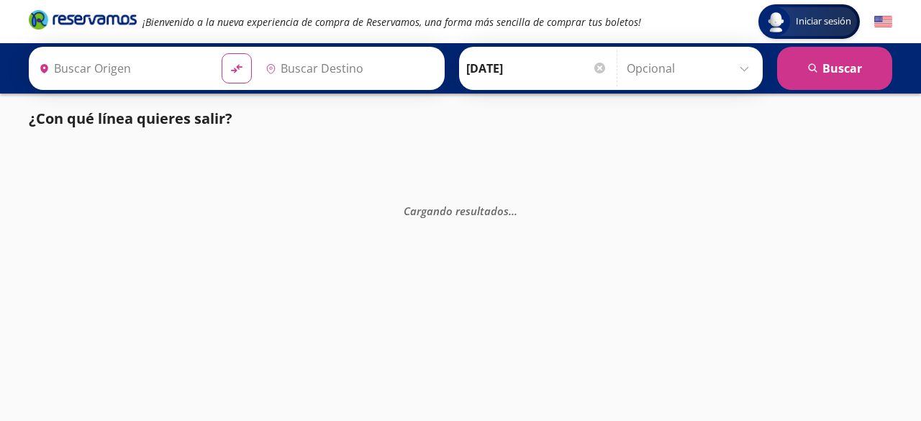
type input "San [PERSON_NAME] de [GEOGRAPHIC_DATA][PERSON_NAME], [GEOGRAPHIC_DATA]"
type input "Tuxtla [PERSON_NAME], [GEOGRAPHIC_DATA]"
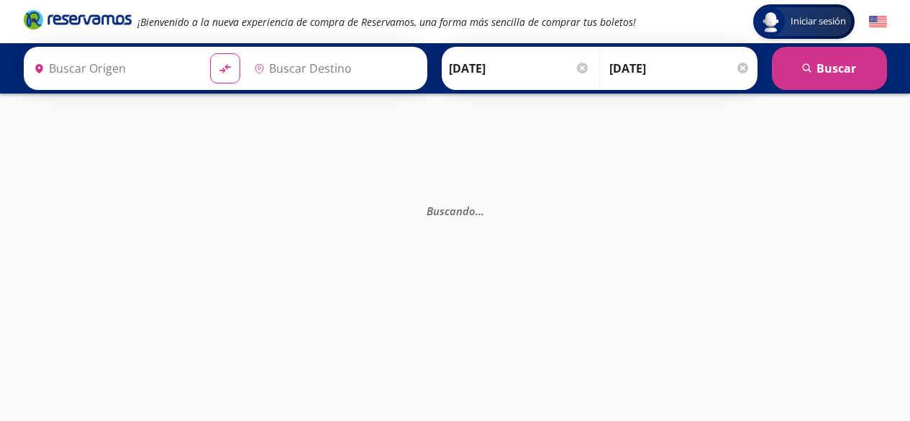
type input "Querétaro, Querétaro"
type input "[GEOGRAPHIC_DATA][PERSON_NAME] ([GEOGRAPHIC_DATA]), [GEOGRAPHIC_DATA]"
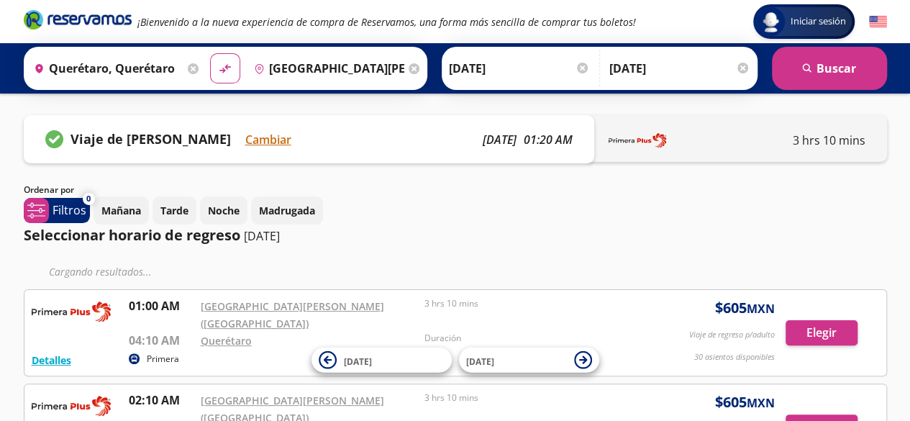
click at [742, 71] on div at bounding box center [743, 68] width 11 height 11
click at [525, 142] on p "01:20 AM" at bounding box center [548, 139] width 49 height 17
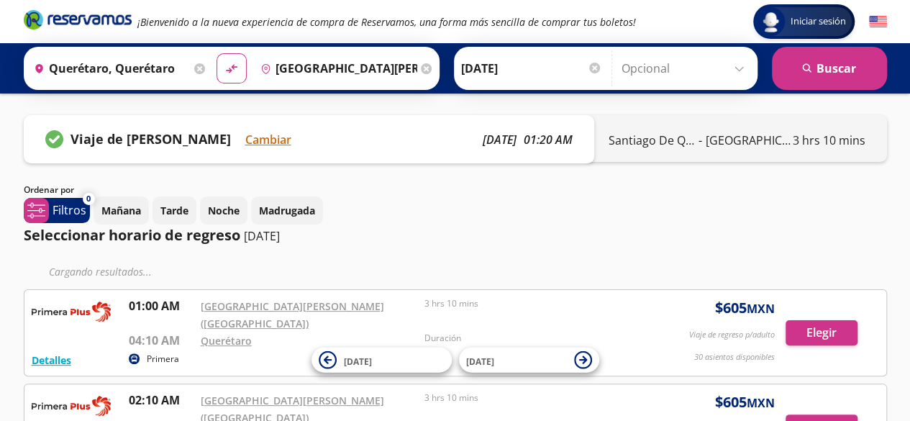
scroll to position [1, 0]
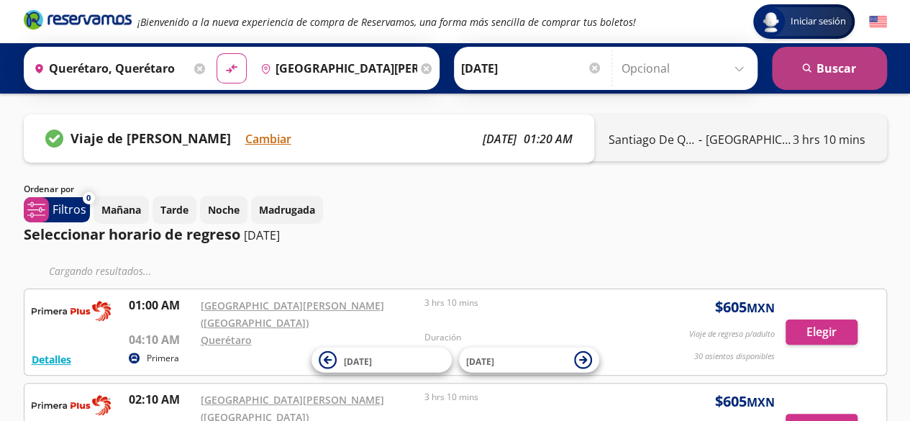
click at [848, 79] on button "search Buscar" at bounding box center [829, 68] width 115 height 43
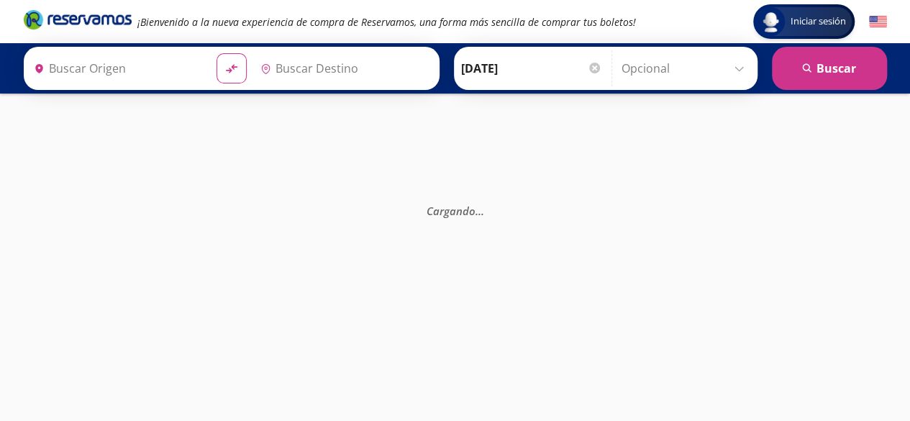
type input "Aeropuerto Benito Juárez (terminal 2), Distrito Federal"
type input "Querétaro, Querétaro"
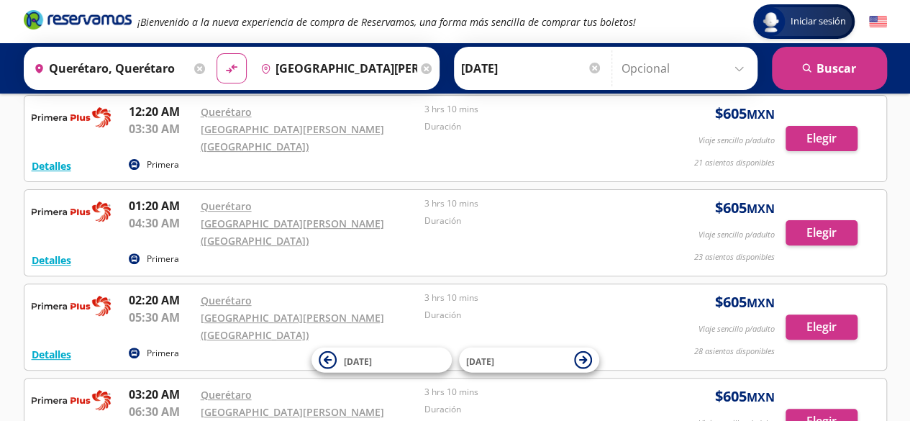
scroll to position [121, 0]
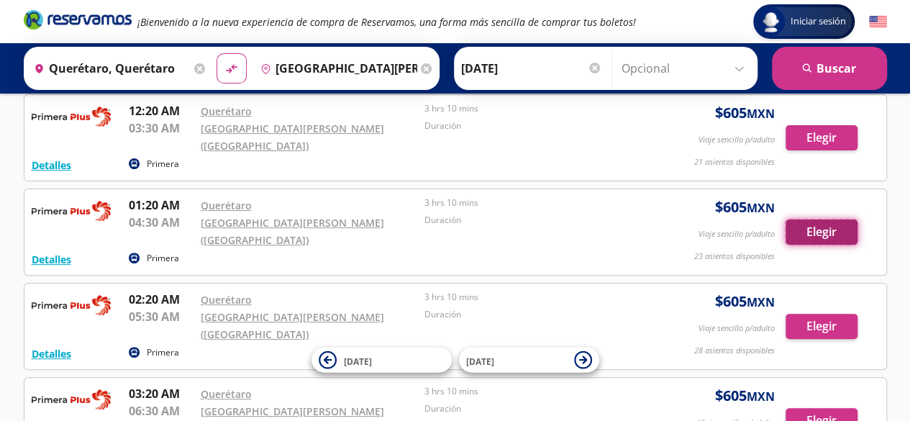
click at [810, 219] on button "Elegir" at bounding box center [822, 231] width 72 height 25
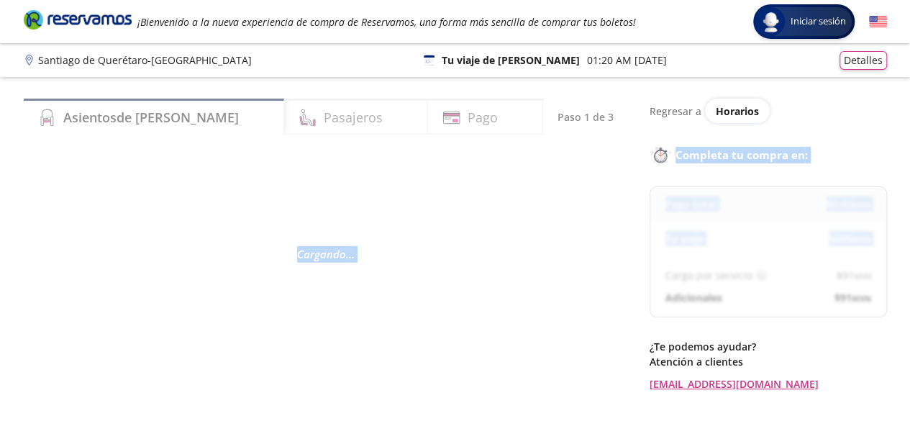
drag, startPoint x: 645, startPoint y: 260, endPoint x: 605, endPoint y: 258, distance: 39.6
click at [605, 258] on div "Asientos de Ida Pasajeros Pago Paso 1 de 3 Cargando . . . Regresar a Horarios C…" at bounding box center [456, 278] width 878 height 358
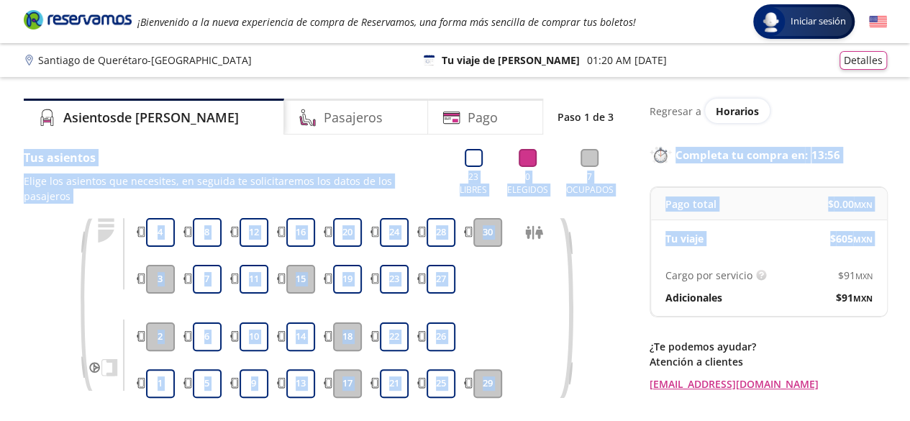
scroll to position [26, 0]
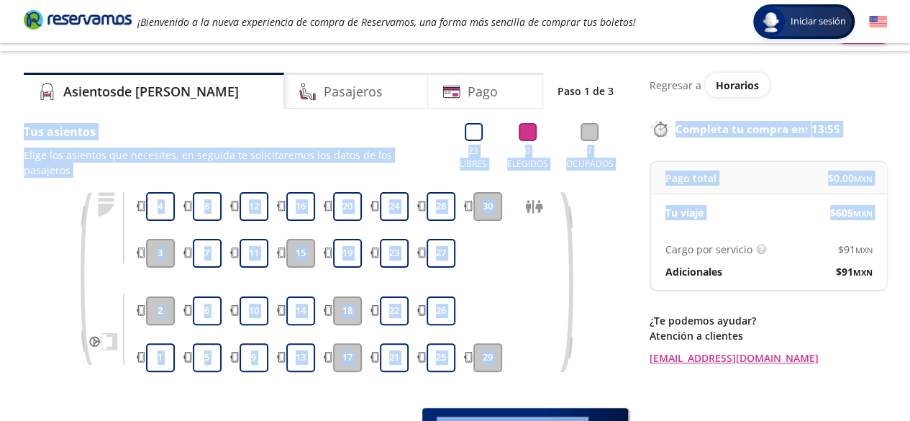
click at [520, 271] on div at bounding box center [535, 282] width 36 height 22
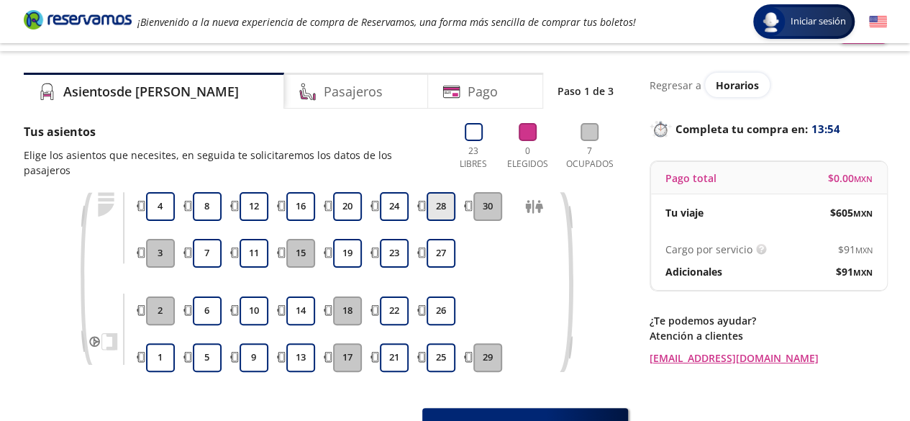
click at [430, 192] on button "28" at bounding box center [441, 206] width 29 height 29
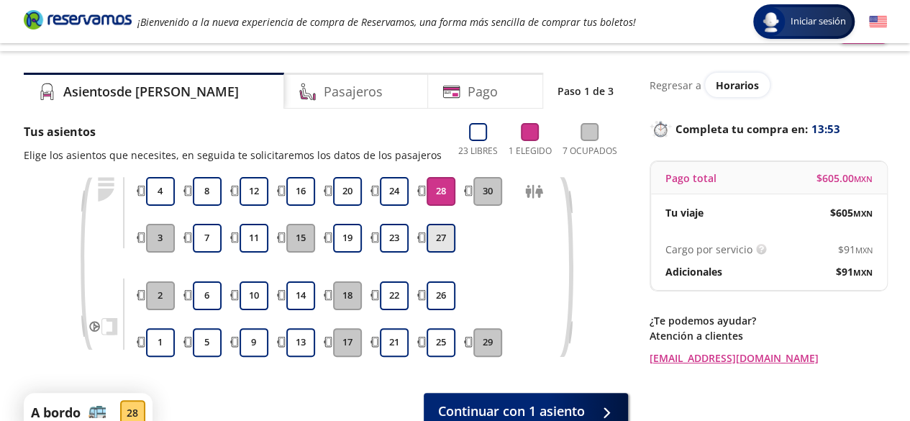
click at [430, 224] on button "27" at bounding box center [441, 238] width 29 height 29
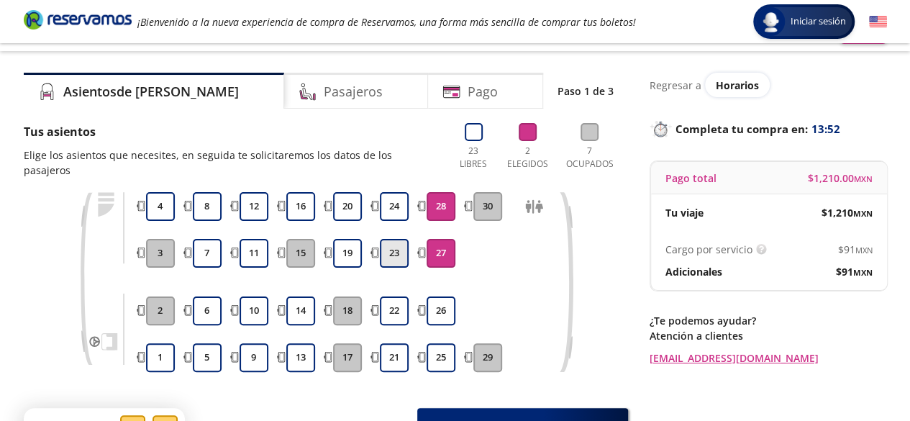
click at [389, 239] on button "23" at bounding box center [394, 253] width 29 height 29
click at [386, 194] on button "24" at bounding box center [394, 206] width 29 height 29
click at [347, 192] on button "20" at bounding box center [347, 206] width 29 height 29
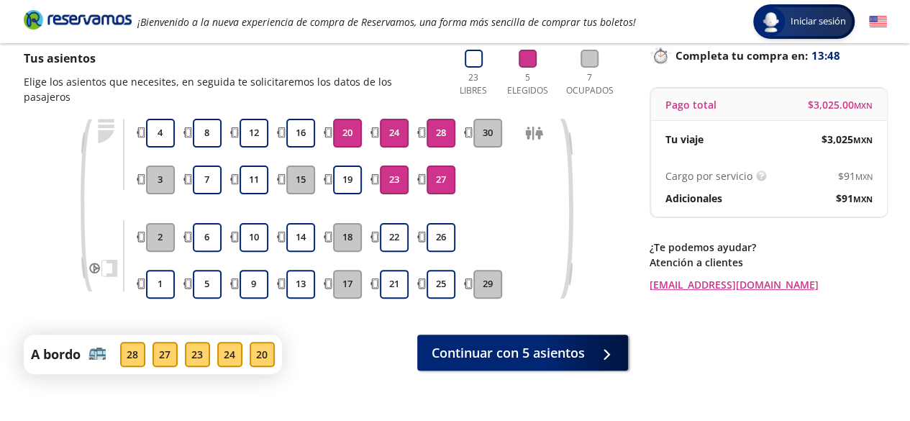
scroll to position [101, 0]
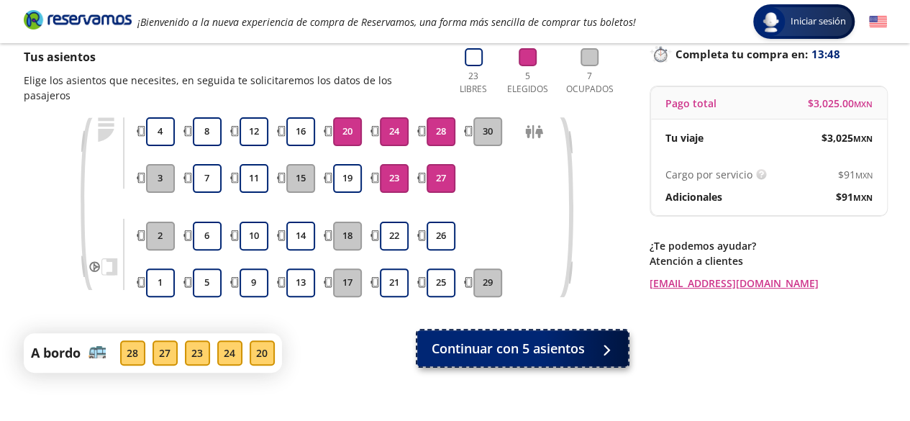
click at [573, 339] on span "Continuar con 5 asientos" at bounding box center [508, 348] width 153 height 19
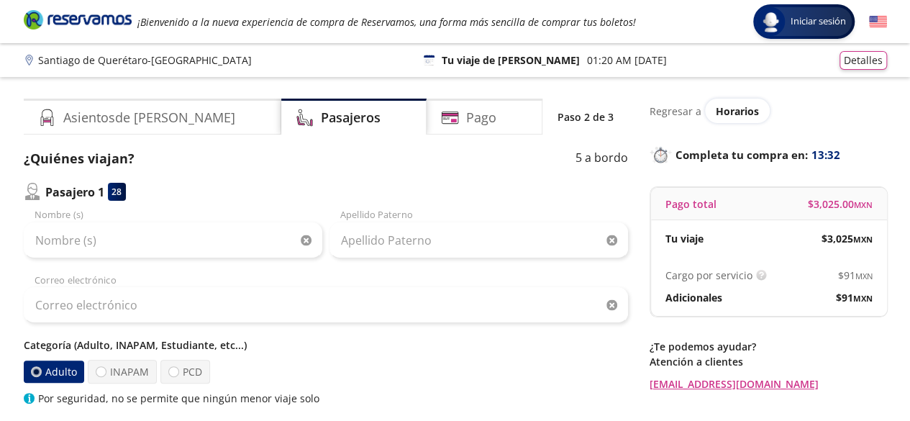
scroll to position [1, 0]
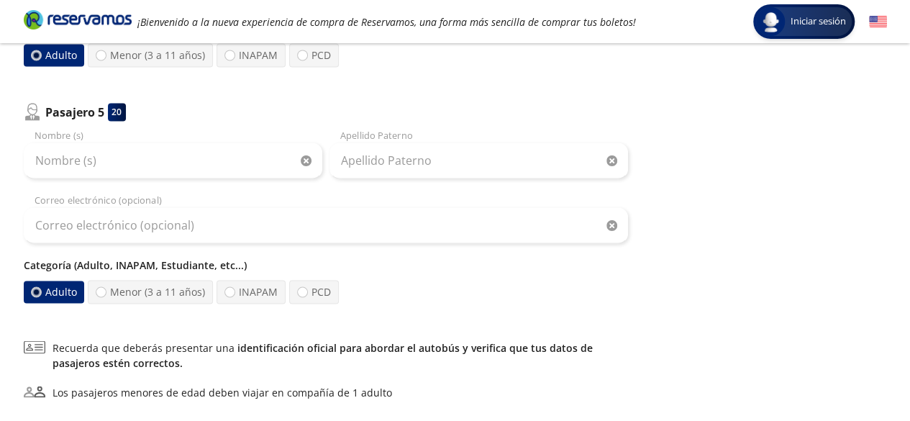
scroll to position [1050, 0]
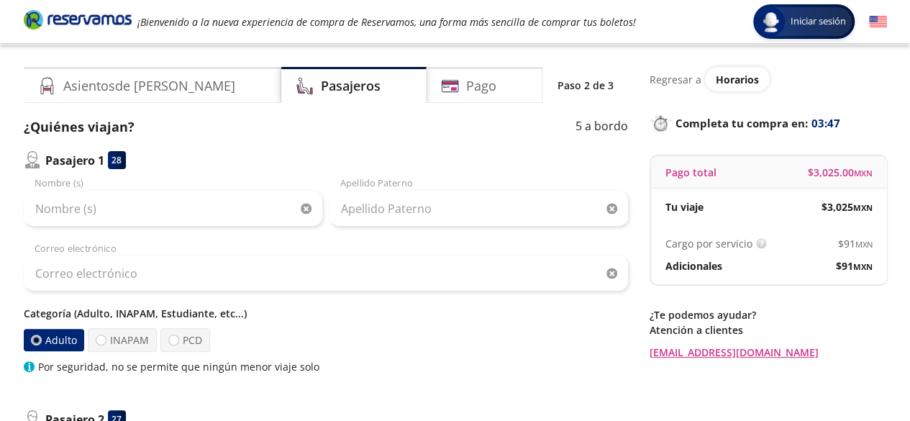
scroll to position [0, 0]
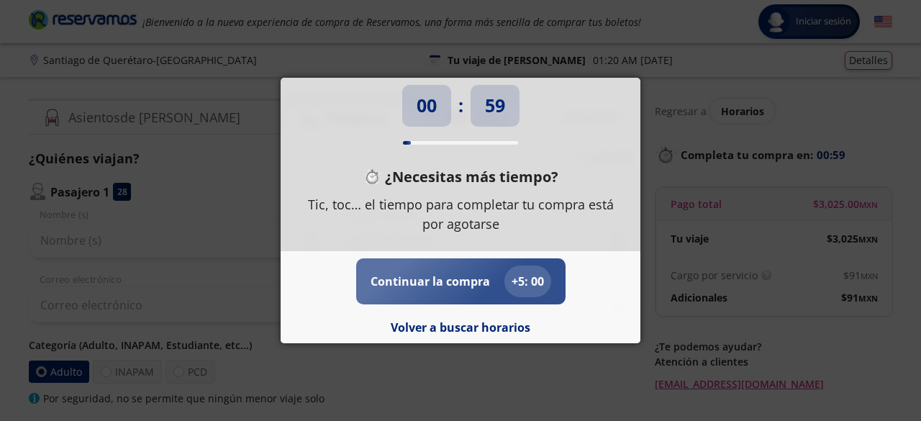
click at [530, 267] on div "+ 5 : 00" at bounding box center [527, 282] width 47 height 32
